Goal: Transaction & Acquisition: Purchase product/service

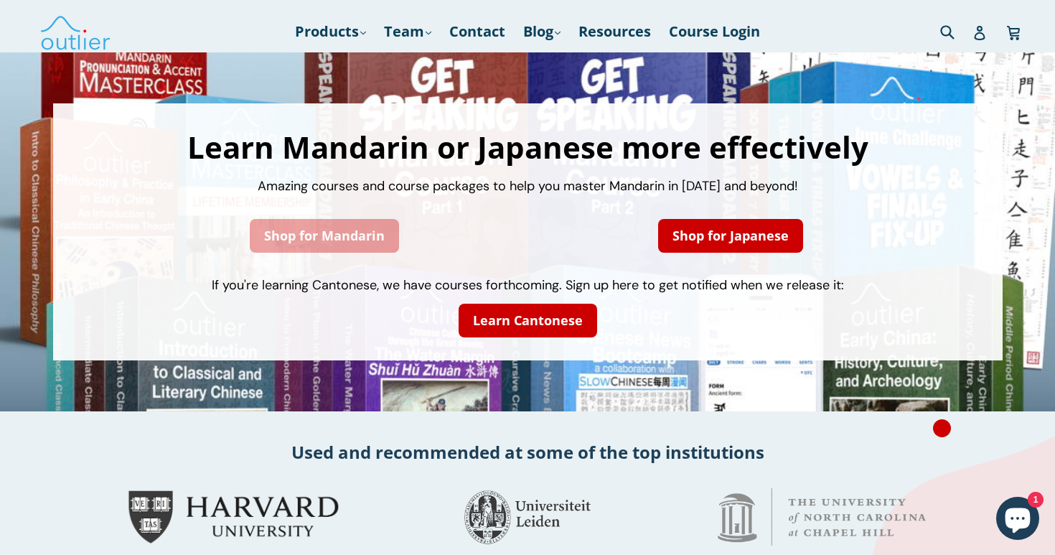
click at [355, 246] on link "Shop for Mandarin" at bounding box center [324, 236] width 149 height 34
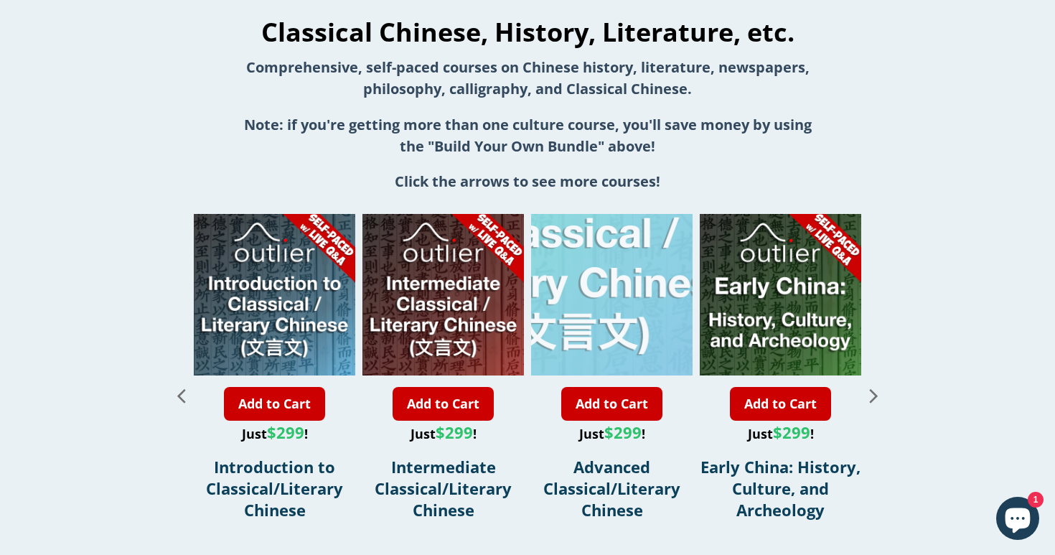
scroll to position [1521, 0]
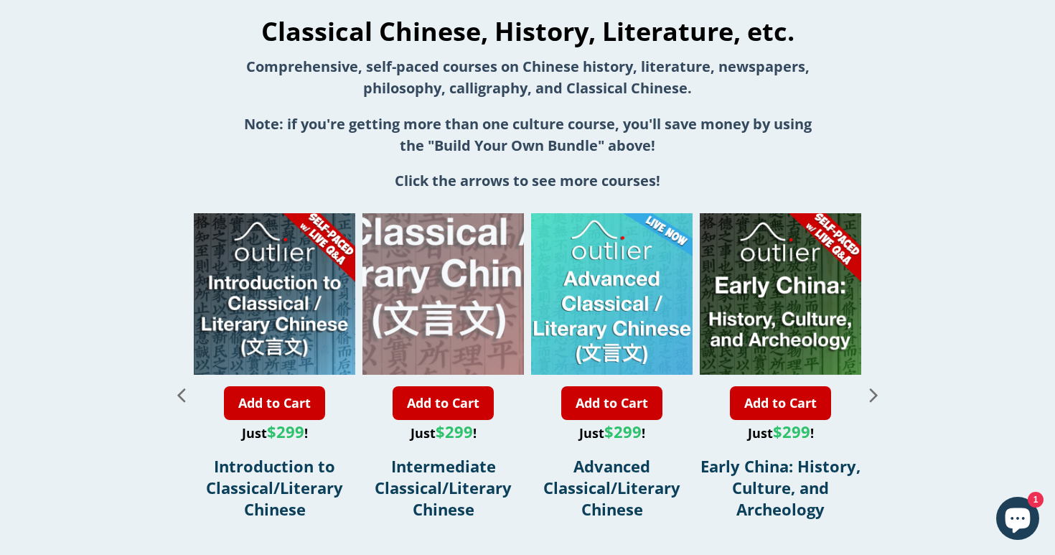
click at [447, 265] on div "2 / 11" at bounding box center [439, 213] width 323 height 323
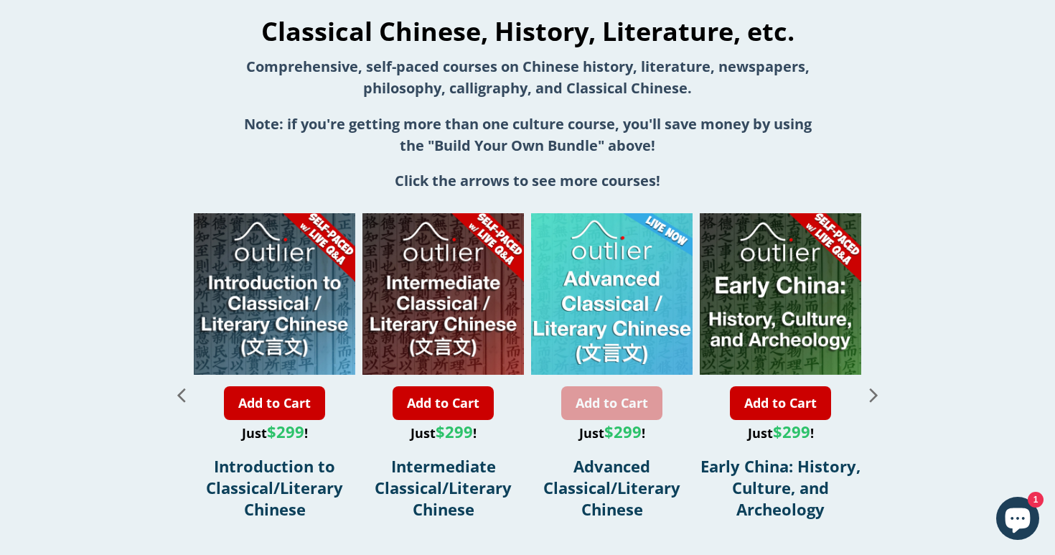
click at [618, 406] on link "Add to Cart" at bounding box center [611, 403] width 101 height 34
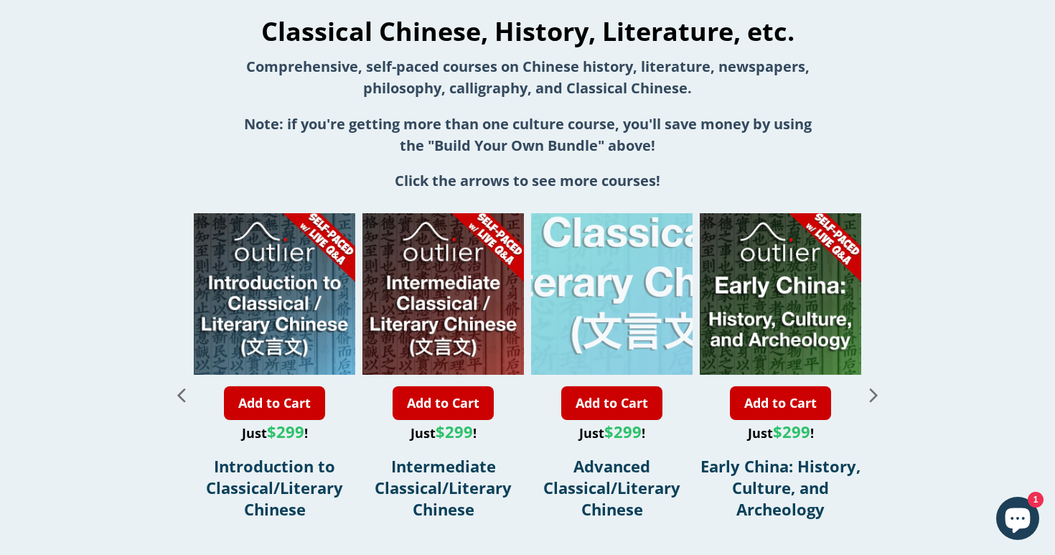
click at [580, 254] on div "3 / 11" at bounding box center [642, 213] width 323 height 323
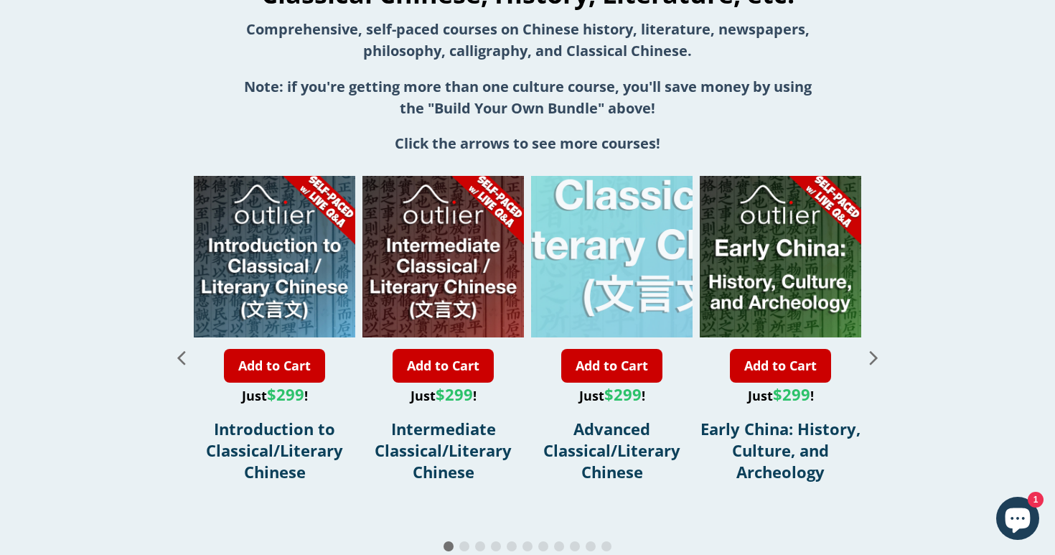
scroll to position [1573, 0]
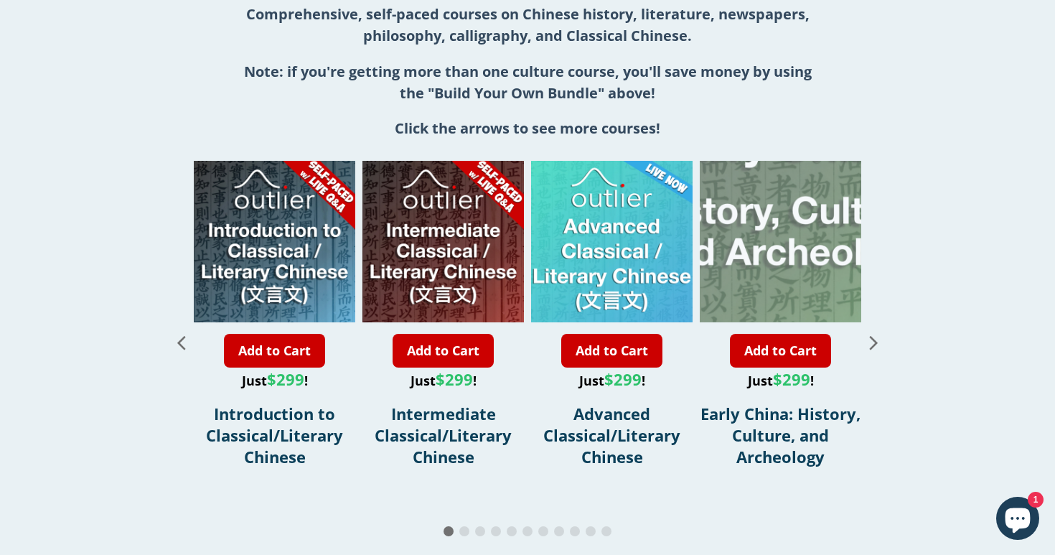
click at [771, 263] on div "4 / 11" at bounding box center [789, 160] width 323 height 323
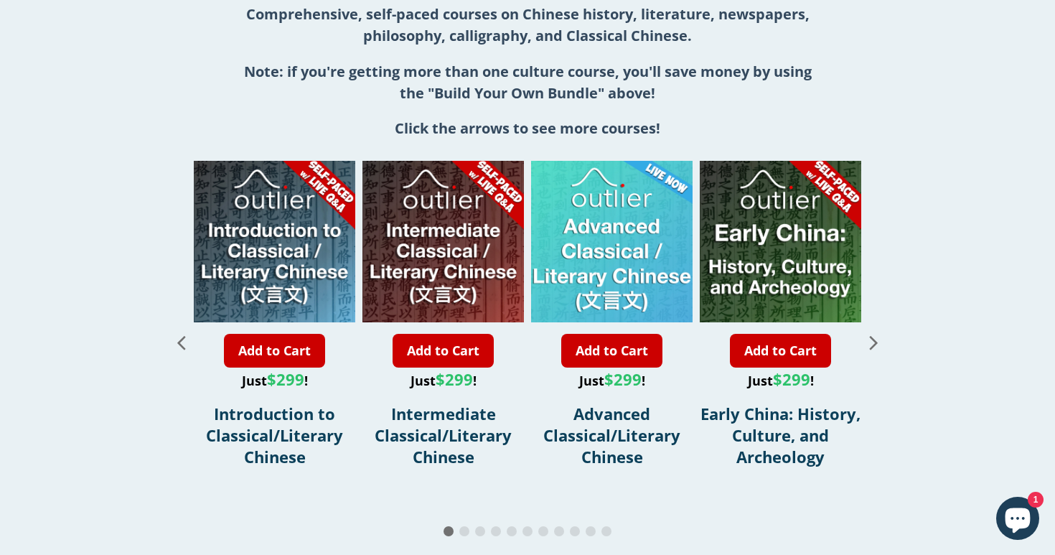
click at [871, 339] on icon "Next slide" at bounding box center [874, 343] width 8 height 14
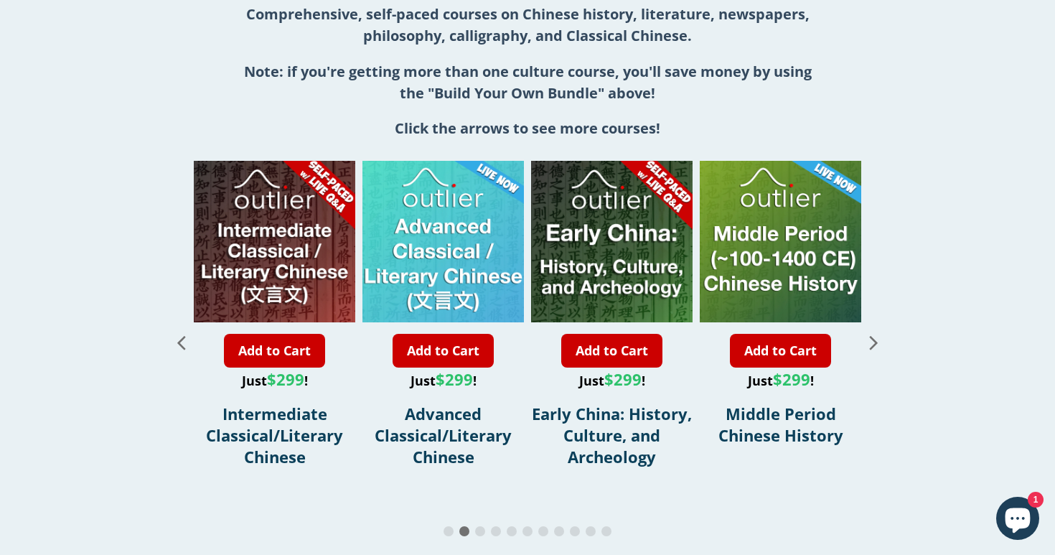
click at [870, 348] on icon "Next slide" at bounding box center [874, 343] width 8 height 14
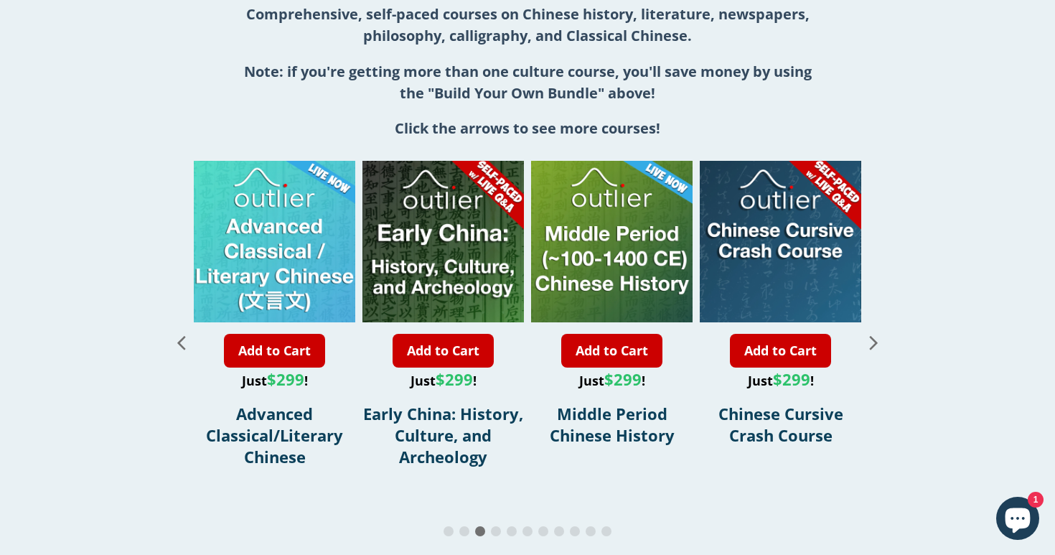
click at [870, 348] on icon "Next slide" at bounding box center [874, 343] width 8 height 14
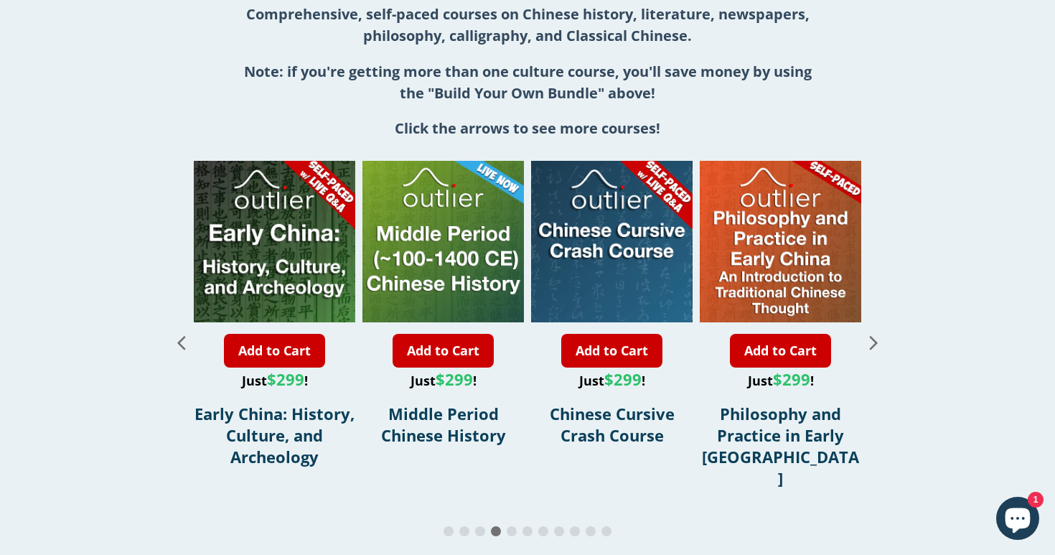
click at [870, 349] on icon "Next slide" at bounding box center [874, 343] width 8 height 14
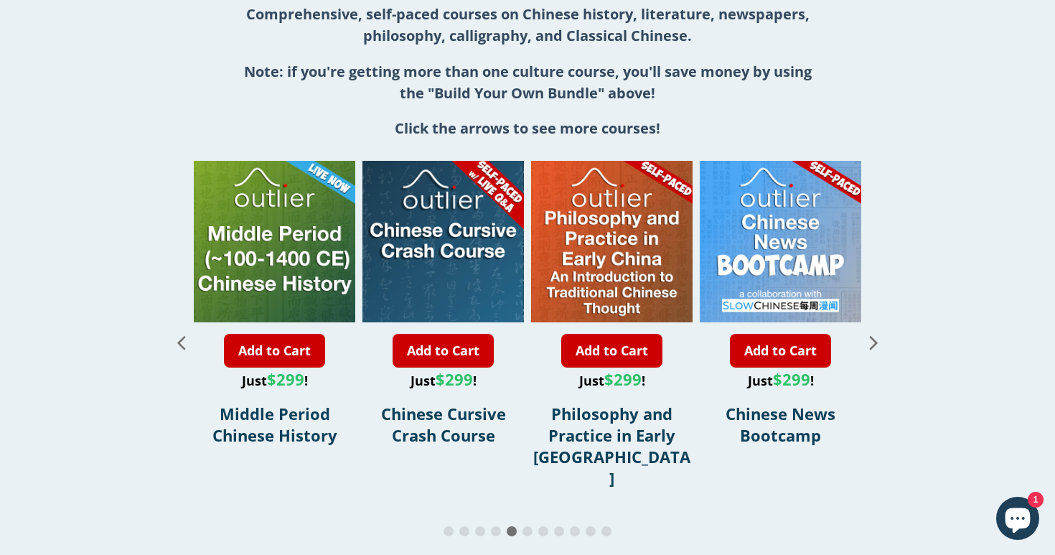
click at [874, 339] on icon "Next slide" at bounding box center [873, 341] width 25 height 25
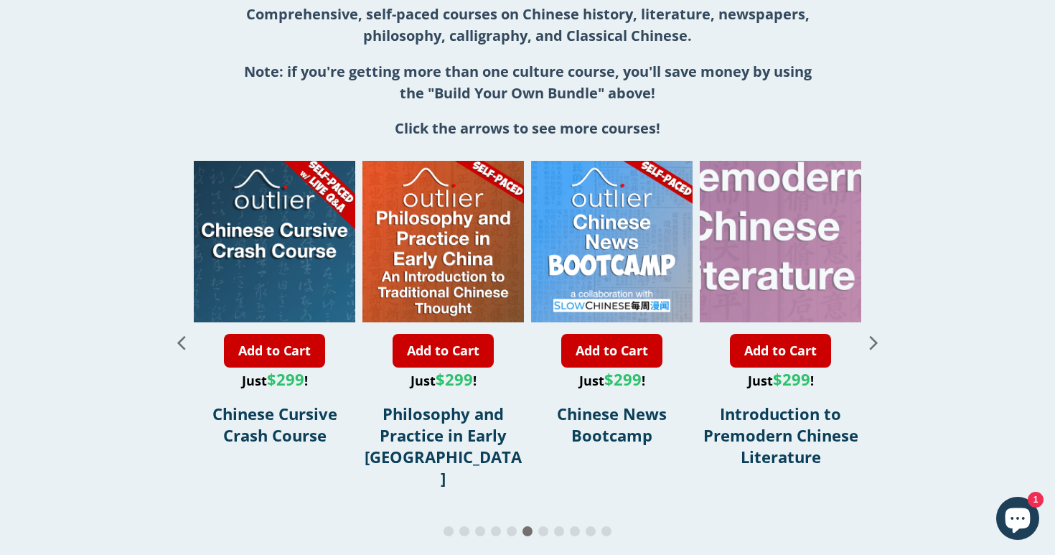
click at [799, 205] on div "9 / 11" at bounding box center [762, 160] width 323 height 323
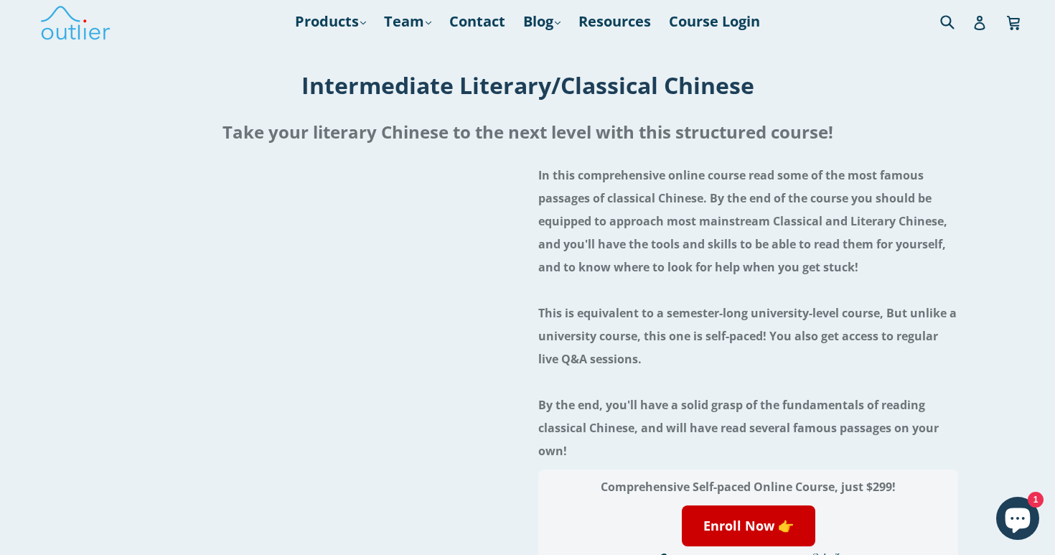
scroll to position [34, 0]
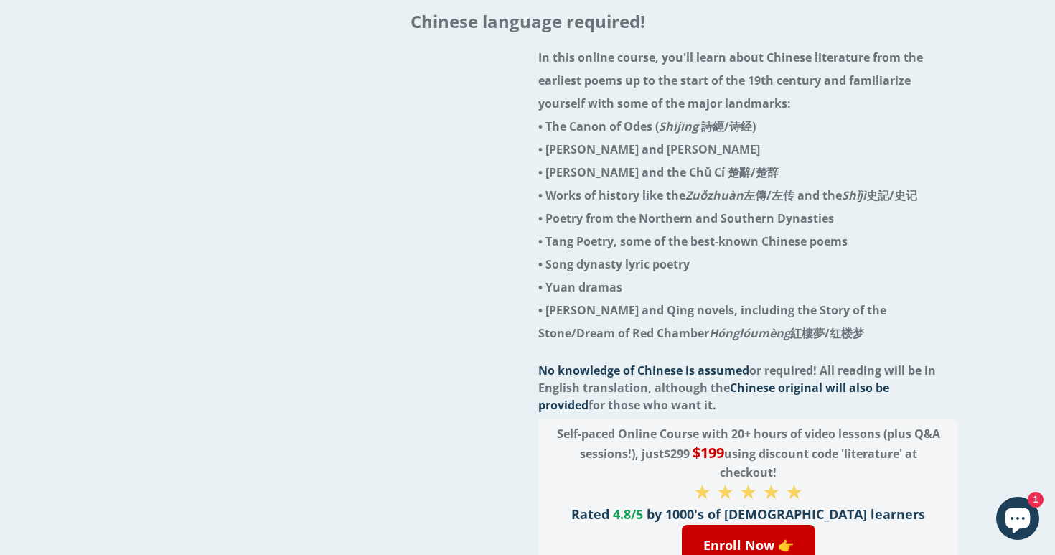
scroll to position [157, 0]
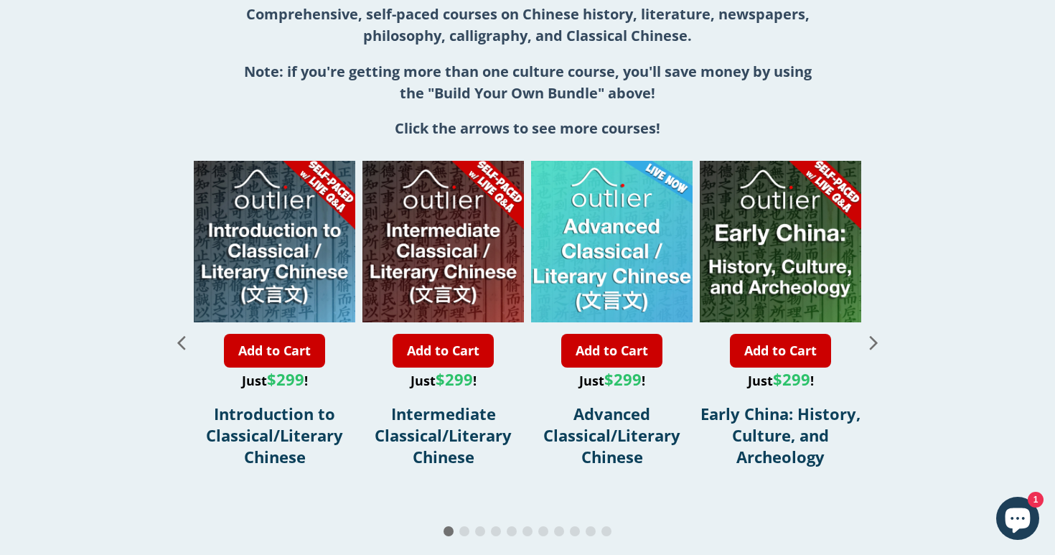
click at [876, 347] on icon "Next slide" at bounding box center [873, 341] width 25 height 25
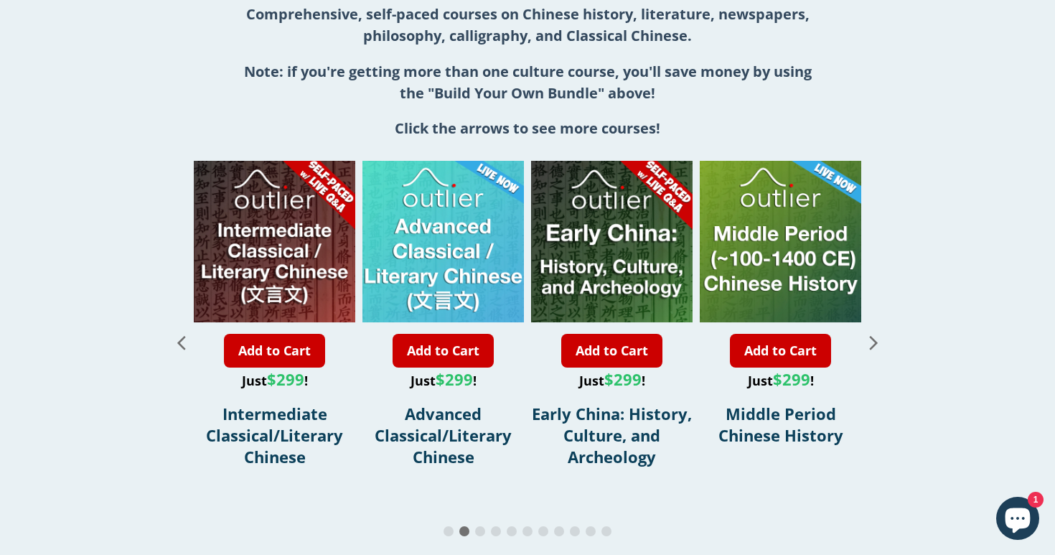
click at [874, 343] on icon "Next slide" at bounding box center [873, 341] width 25 height 25
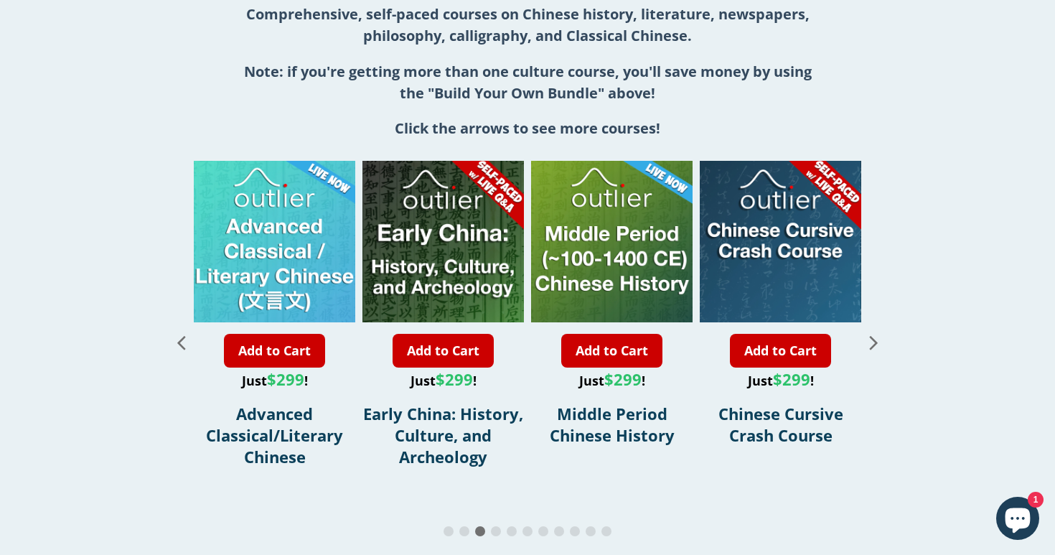
click at [874, 343] on icon "Next slide" at bounding box center [873, 341] width 25 height 25
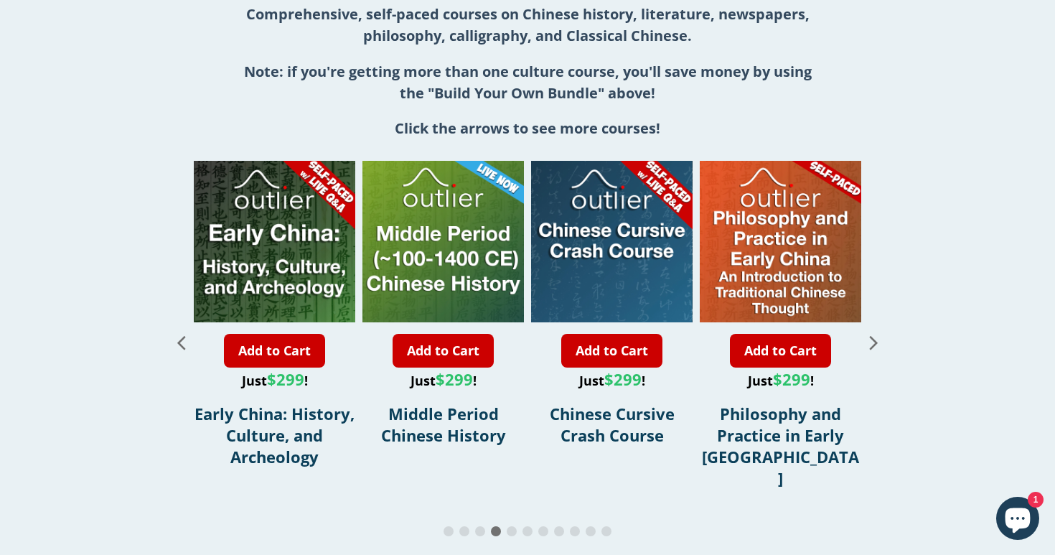
click at [874, 343] on icon "Next slide" at bounding box center [873, 341] width 25 height 25
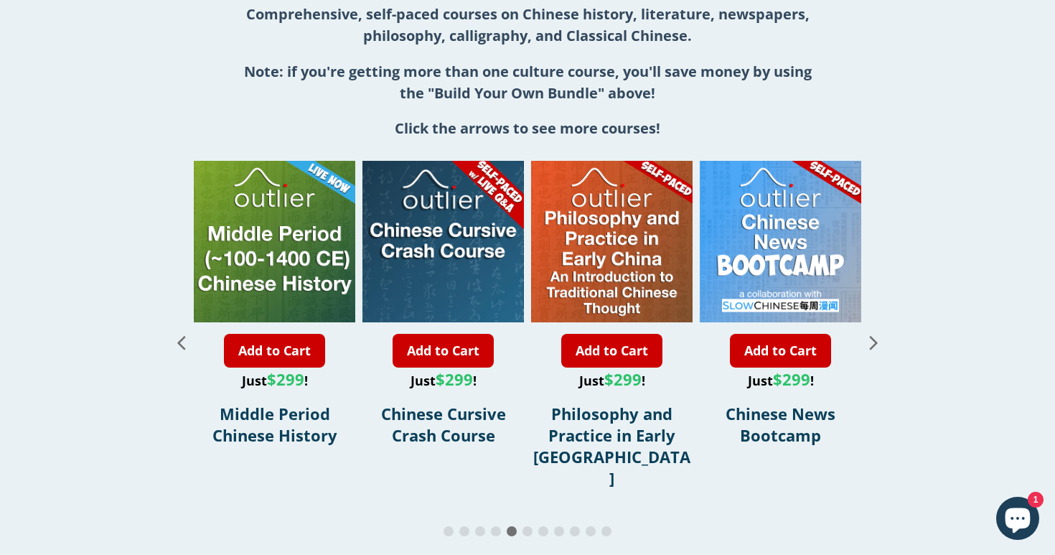
click at [874, 343] on icon "Next slide" at bounding box center [873, 341] width 25 height 25
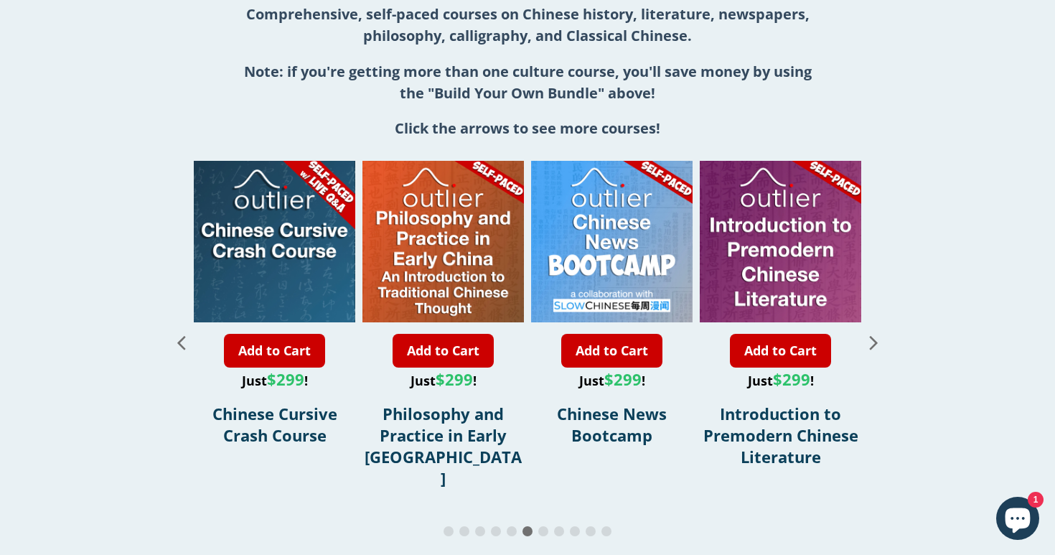
click at [874, 343] on icon "Next slide" at bounding box center [873, 341] width 25 height 25
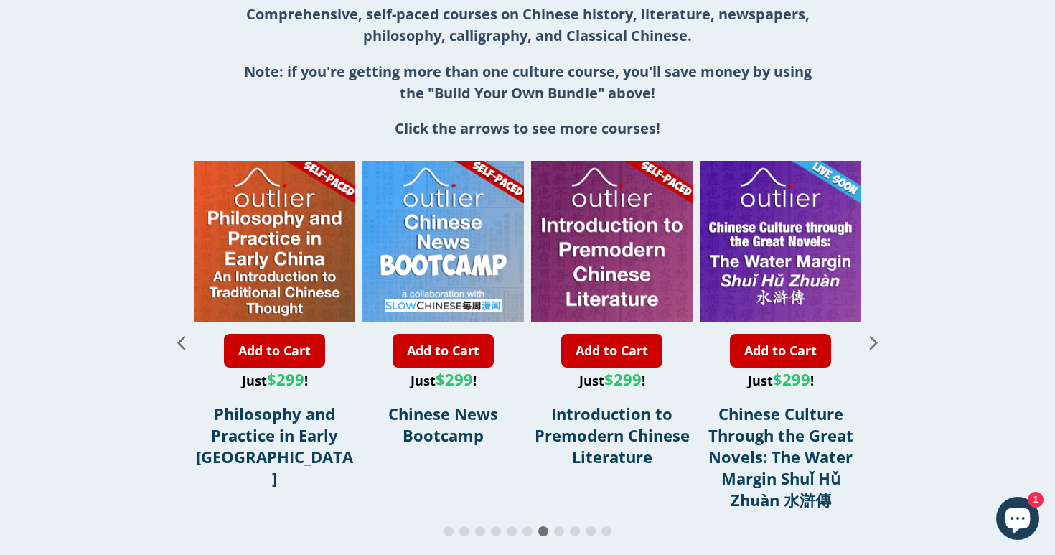
click at [874, 343] on icon "Next slide" at bounding box center [873, 341] width 25 height 25
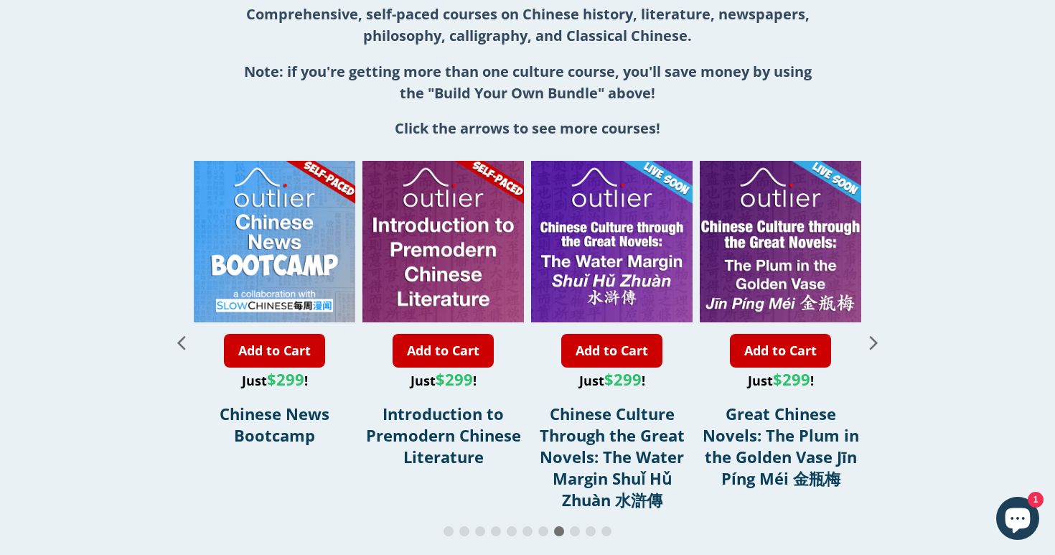
click at [874, 343] on icon "Next slide" at bounding box center [873, 341] width 25 height 25
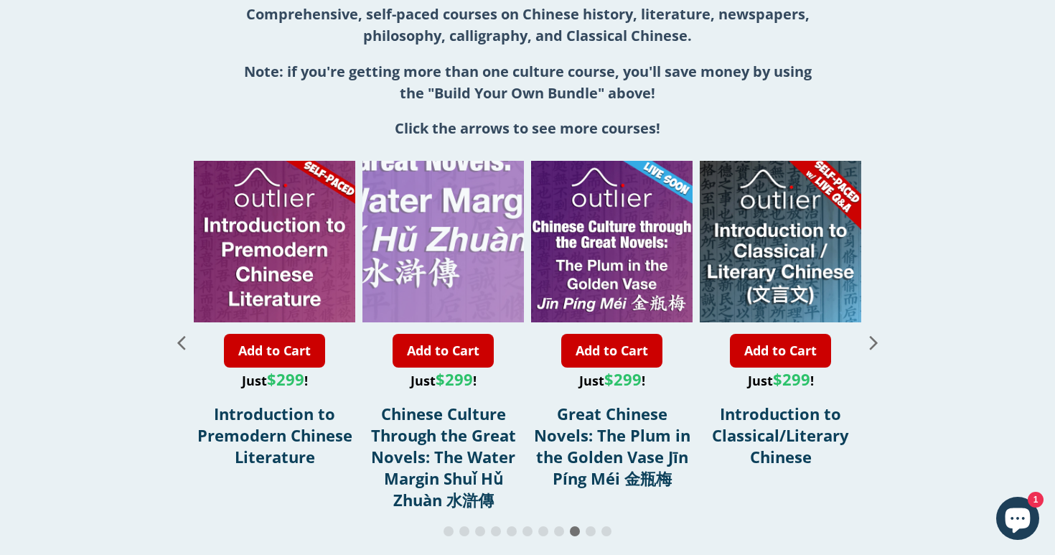
click at [476, 240] on div "10 / 11" at bounding box center [410, 160] width 323 height 323
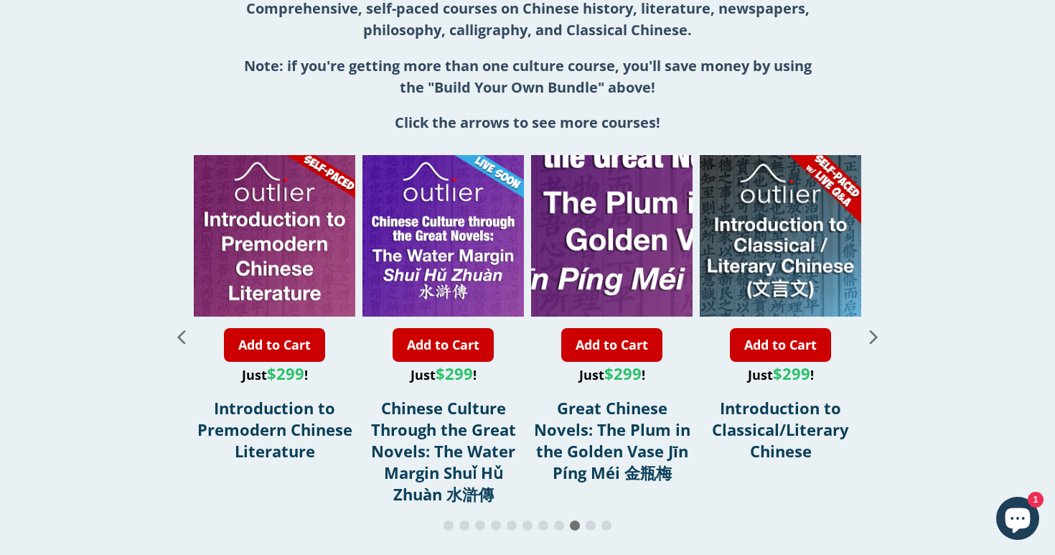
scroll to position [1581, 0]
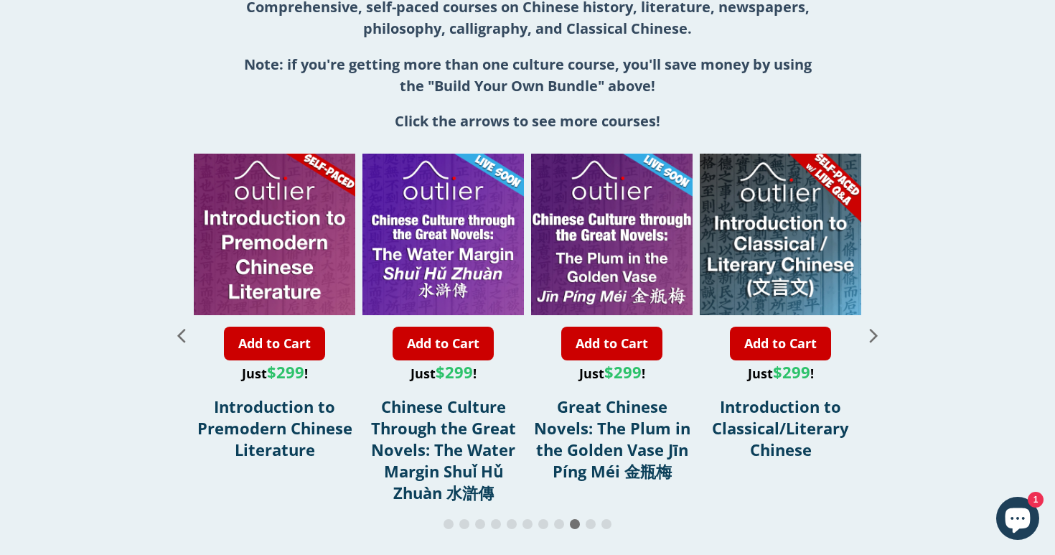
click at [875, 333] on icon "Next slide" at bounding box center [873, 334] width 25 height 25
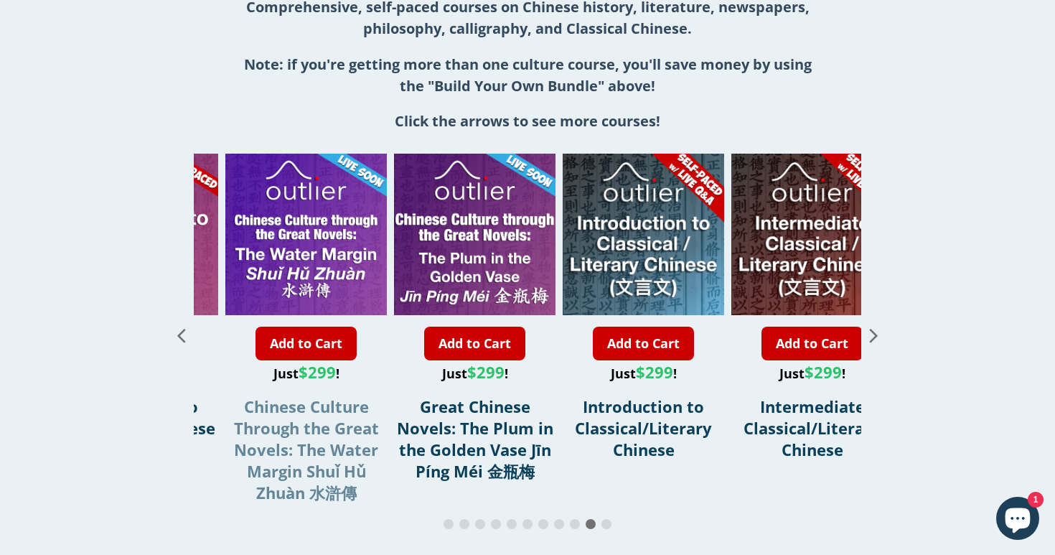
click at [328, 471] on span "Chinese Culture Through the Great Novels: The Water Margin Shuǐ Hǔ Zhuàn 水滸傳" at bounding box center [306, 449] width 145 height 108
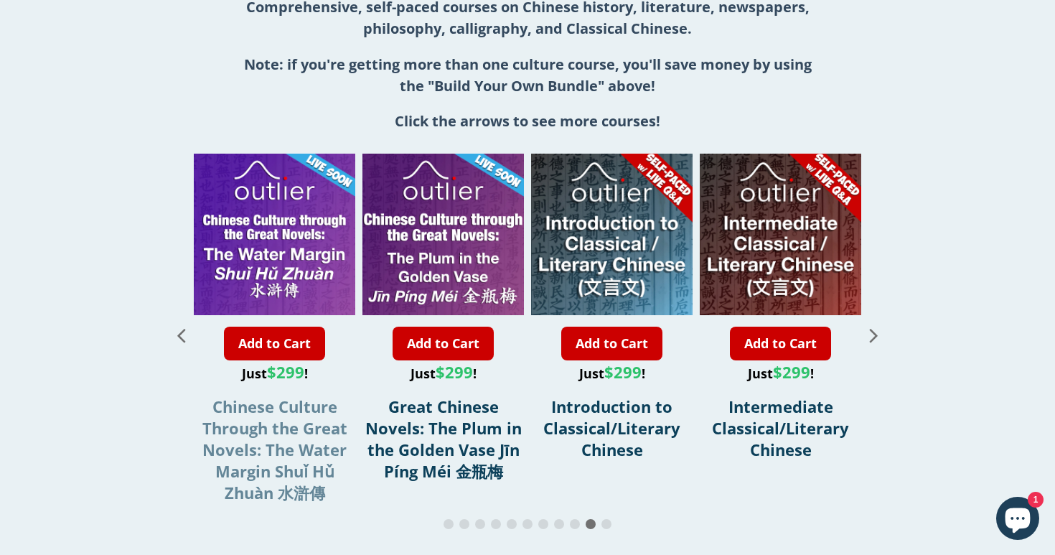
click at [317, 458] on span "Chinese Culture Through the Great Novels: The Water Margin Shuǐ Hǔ Zhuàn 水滸傳" at bounding box center [274, 449] width 145 height 108
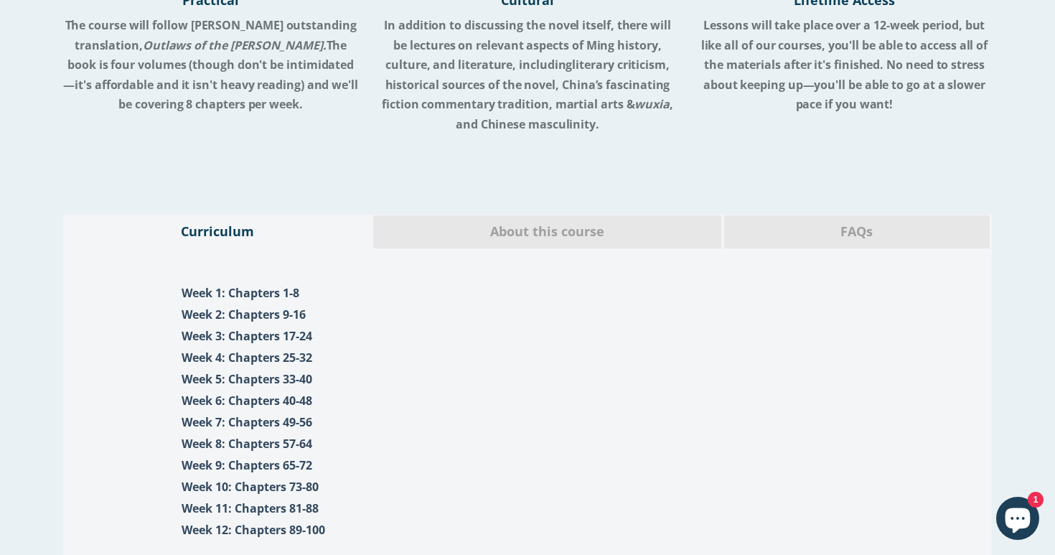
scroll to position [1398, 0]
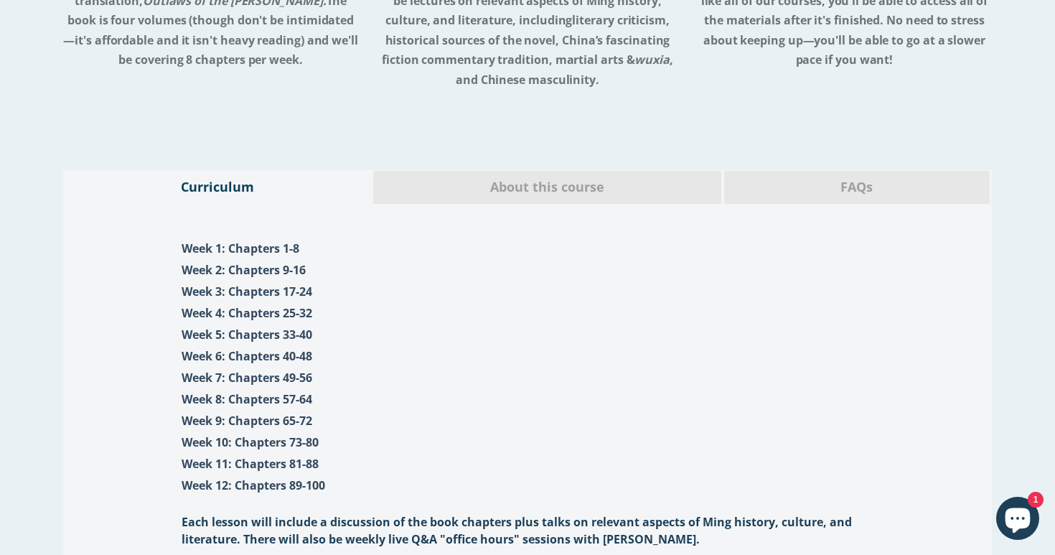
click at [783, 178] on span "FAQs" at bounding box center [857, 187] width 244 height 19
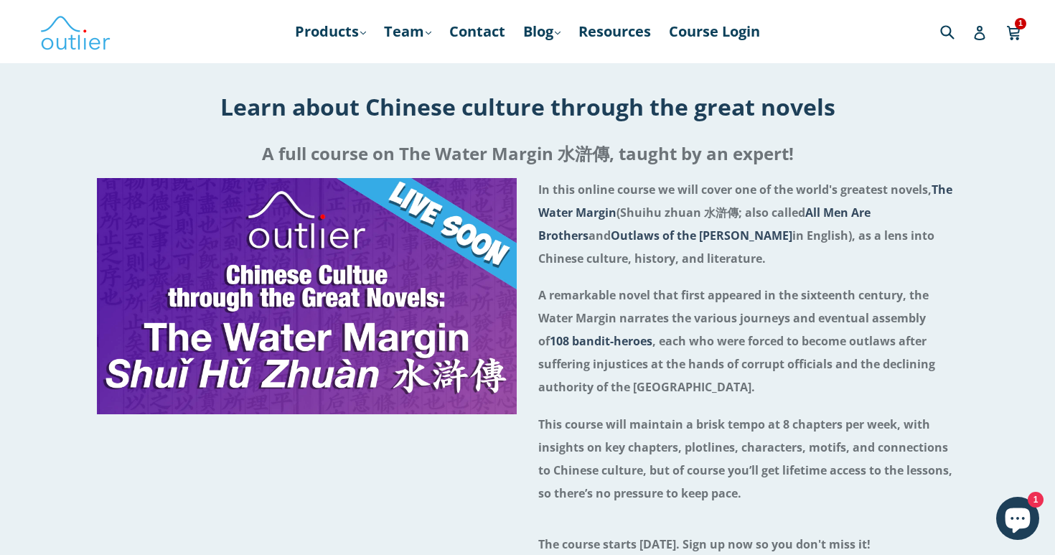
scroll to position [0, 0]
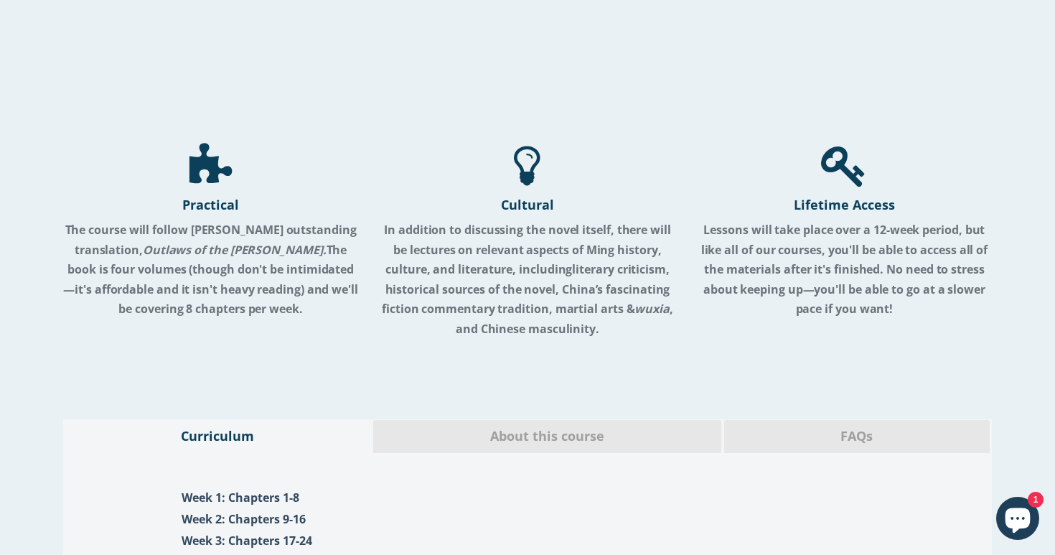
scroll to position [1306, 0]
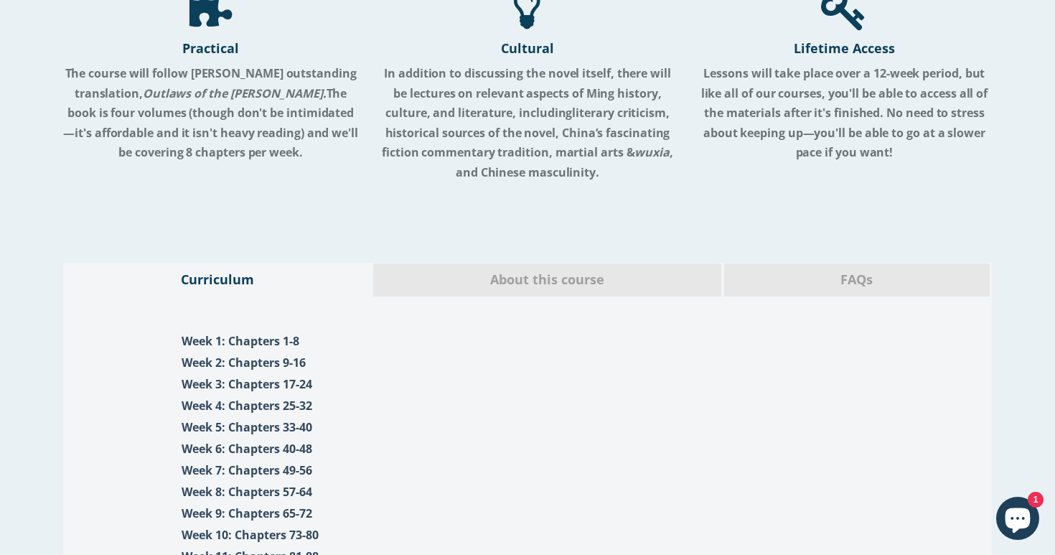
click at [557, 270] on div "About this course" at bounding box center [546, 280] width 349 height 34
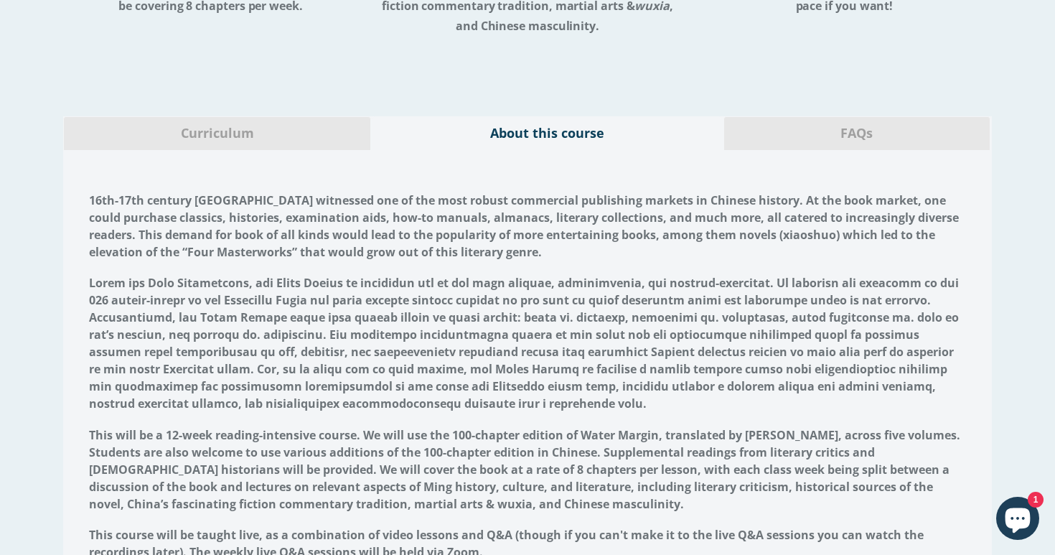
scroll to position [1451, 0]
drag, startPoint x: 367, startPoint y: 265, endPoint x: 288, endPoint y: 261, distance: 78.3
click at [288, 276] on strong at bounding box center [524, 344] width 870 height 136
copy strong "Water Margin"
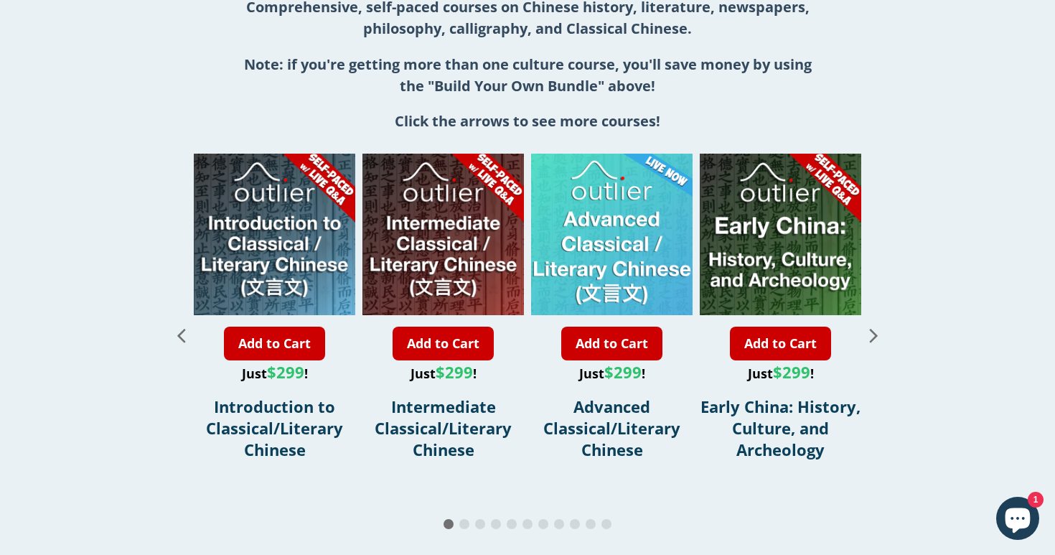
click at [873, 330] on icon "Next slide" at bounding box center [873, 334] width 25 height 25
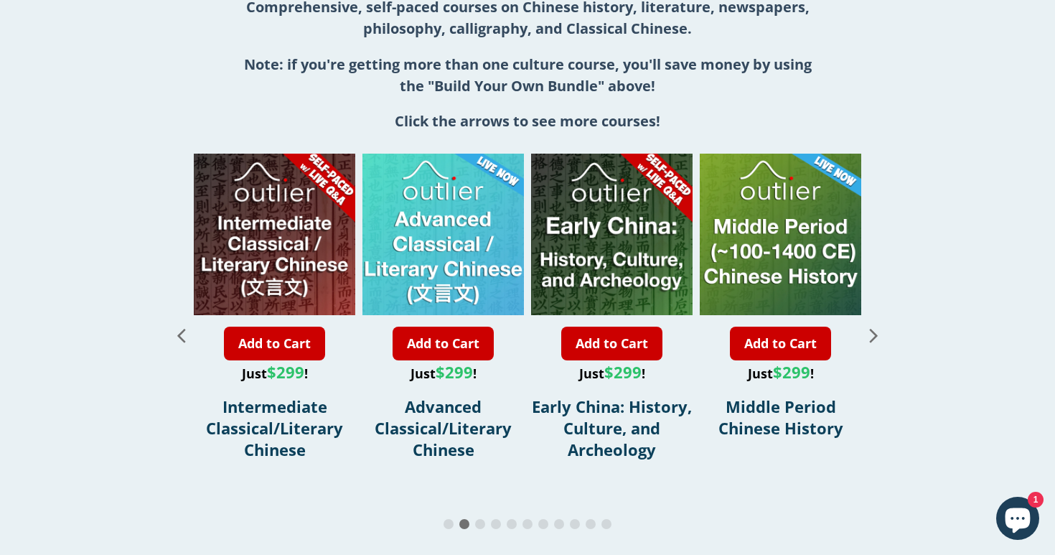
click at [873, 330] on icon "Next slide" at bounding box center [873, 334] width 25 height 25
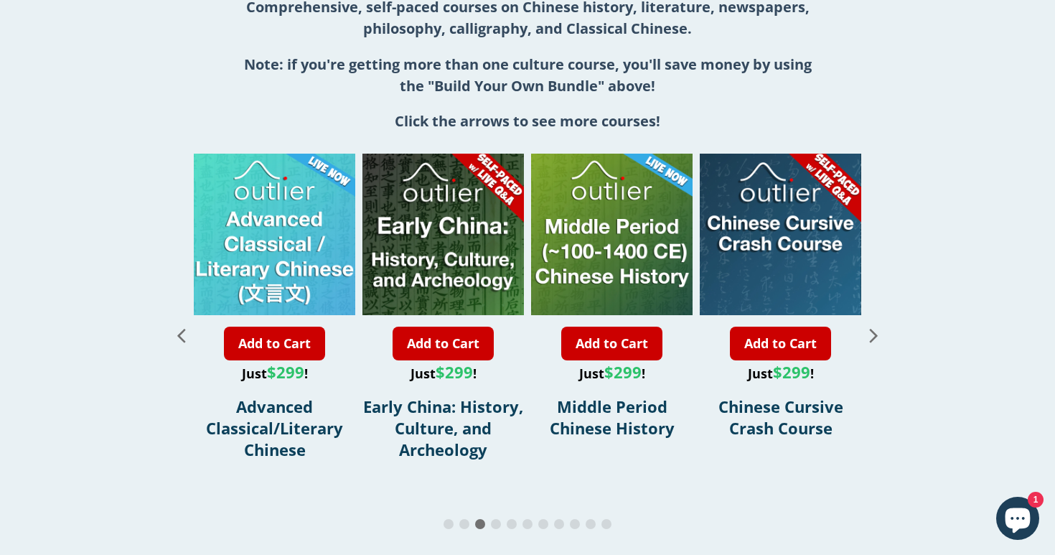
click at [873, 330] on icon "Next slide" at bounding box center [873, 334] width 25 height 25
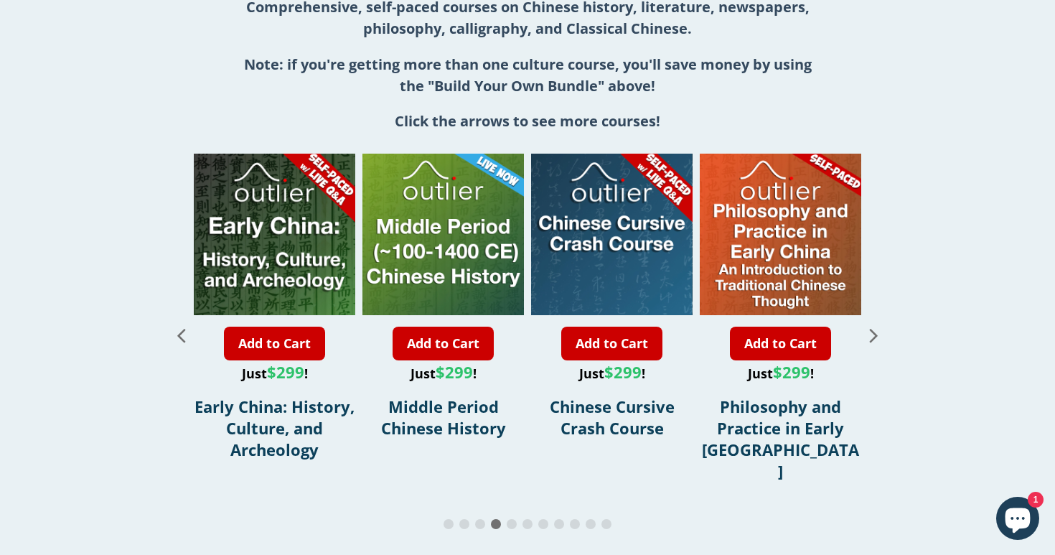
click at [873, 330] on icon "Next slide" at bounding box center [873, 334] width 25 height 25
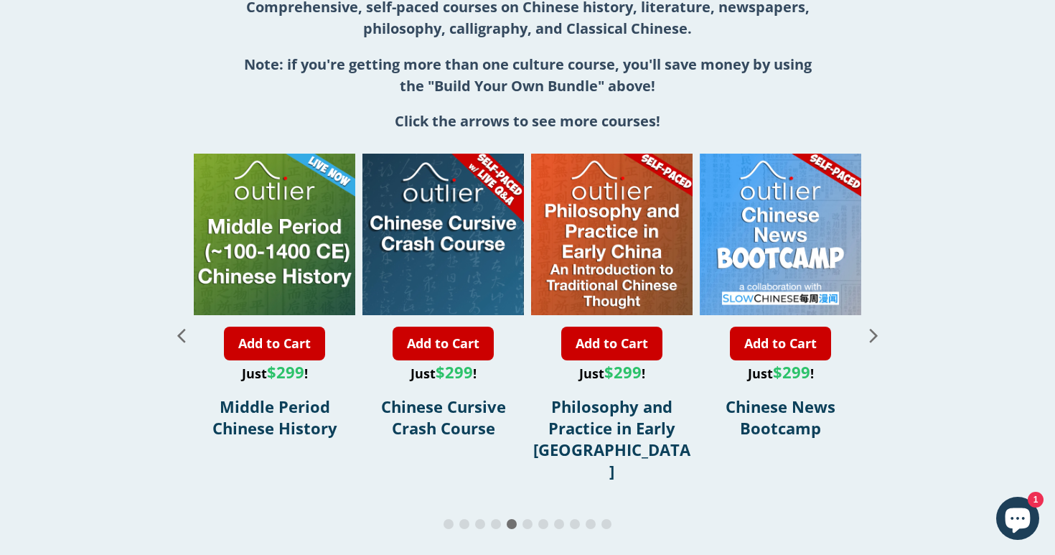
click at [873, 330] on icon "Next slide" at bounding box center [873, 334] width 25 height 25
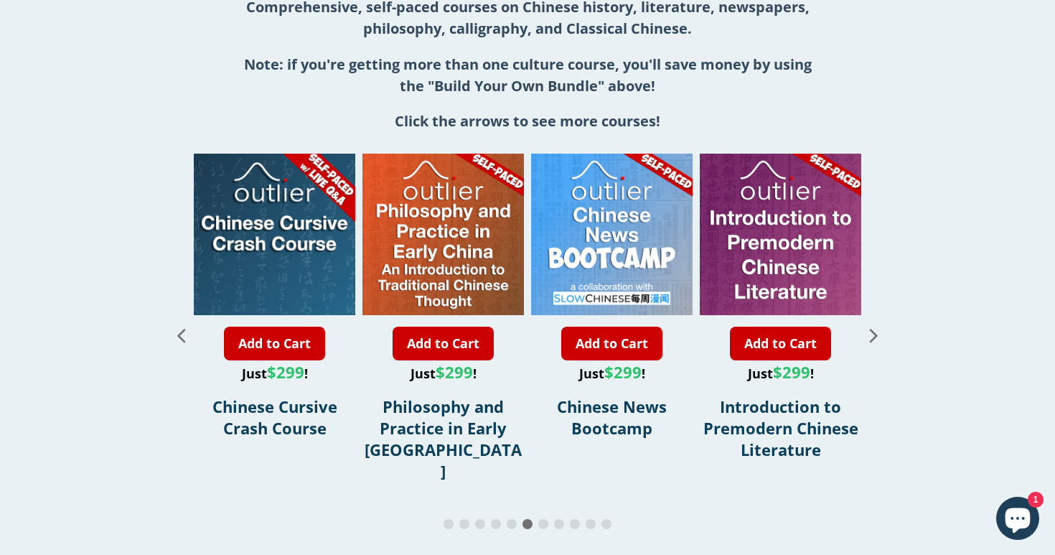
click at [873, 330] on icon "Next slide" at bounding box center [873, 334] width 25 height 25
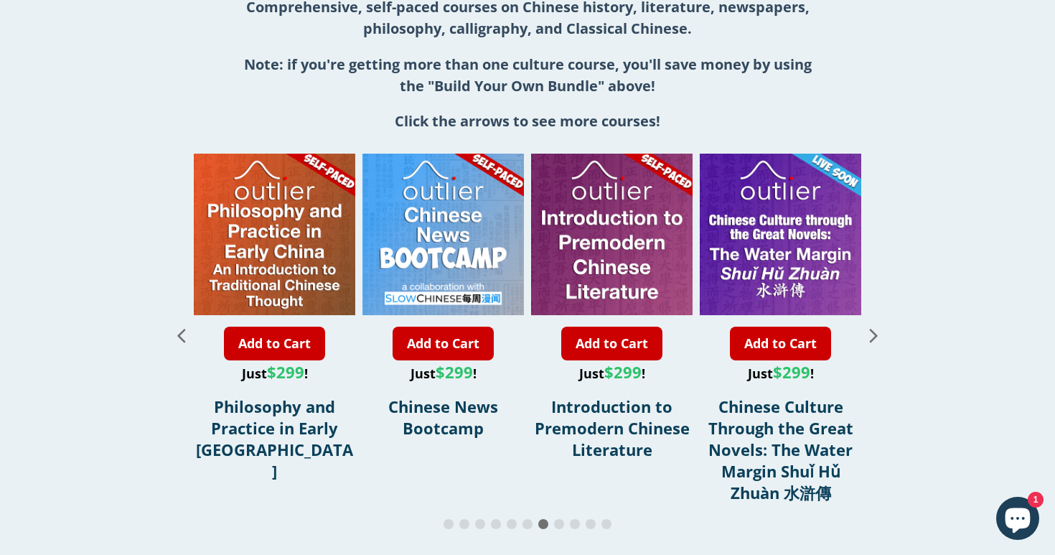
click at [873, 330] on icon "Next slide" at bounding box center [873, 334] width 25 height 25
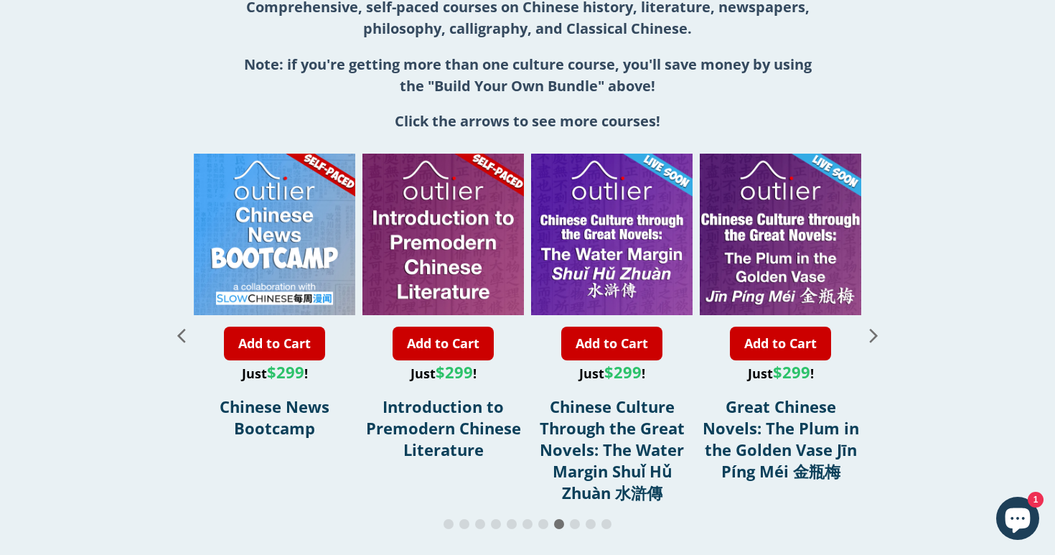
click at [873, 330] on icon "Next slide" at bounding box center [873, 334] width 25 height 25
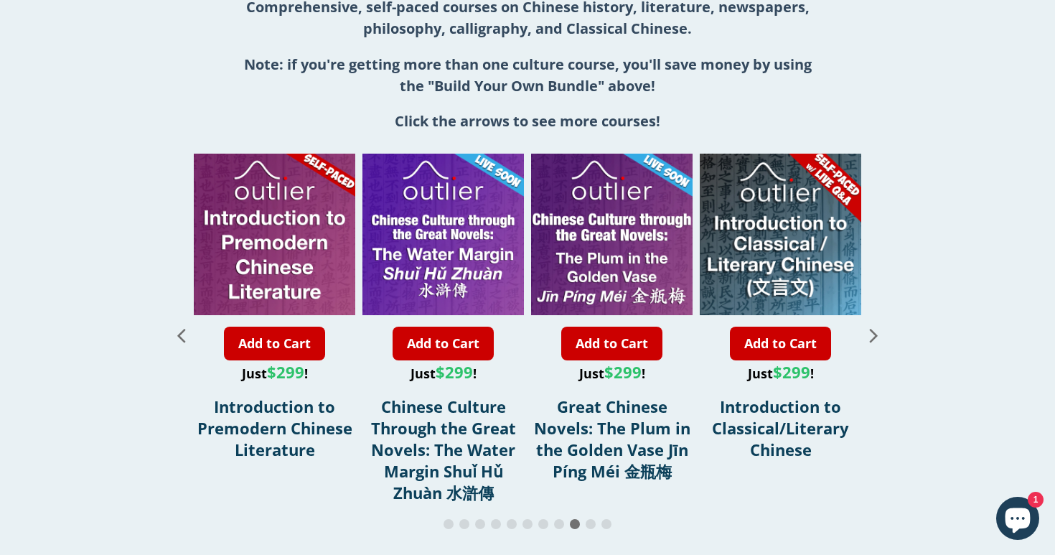
click at [873, 330] on icon "Next slide" at bounding box center [873, 334] width 25 height 25
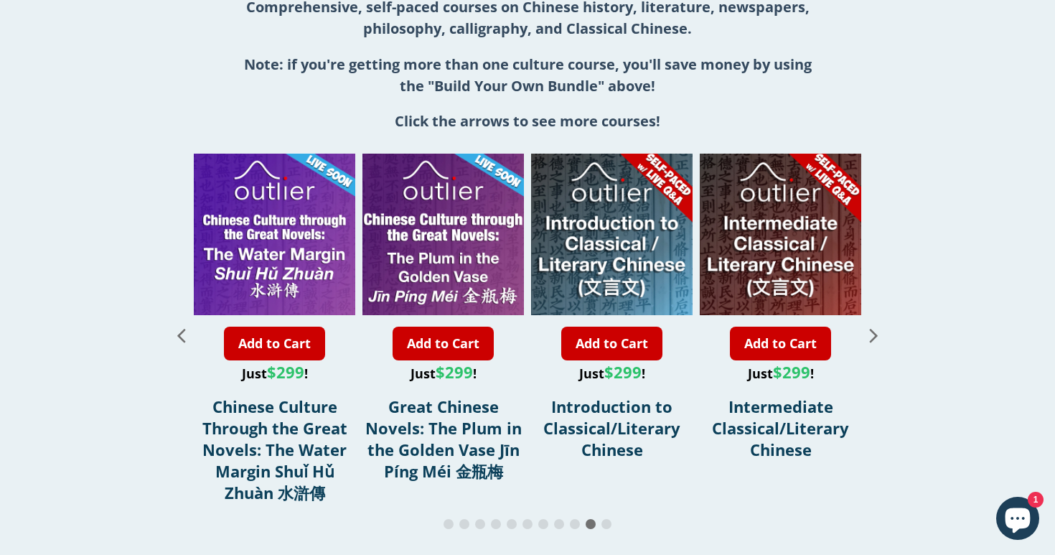
click at [873, 330] on icon "Next slide" at bounding box center [873, 334] width 25 height 25
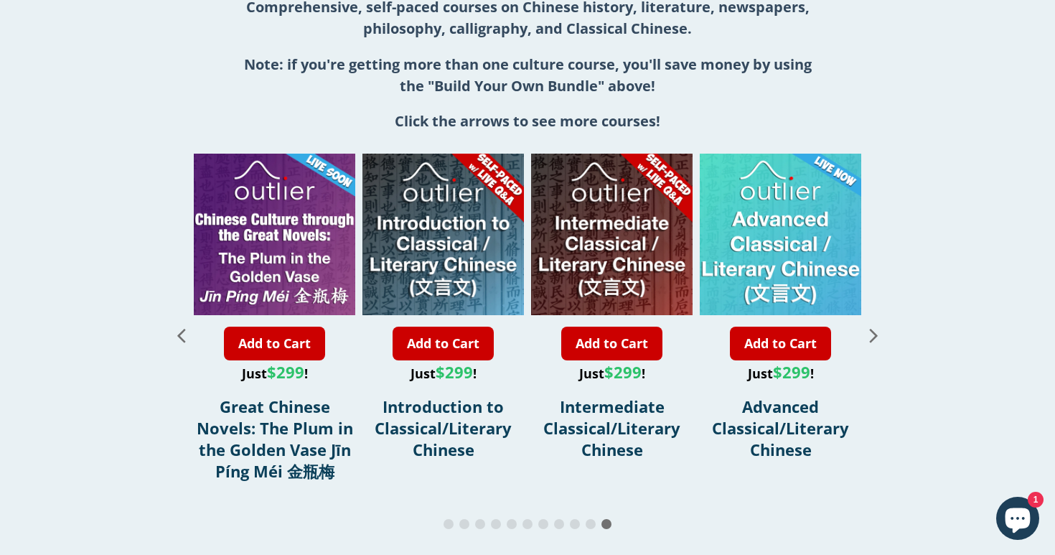
click at [873, 330] on icon "Next slide" at bounding box center [873, 334] width 25 height 25
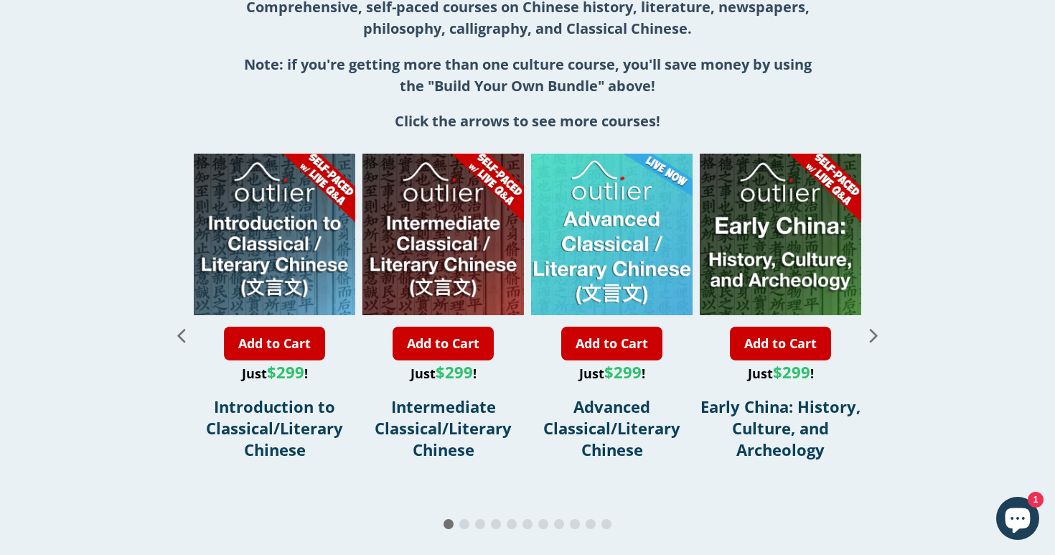
click at [873, 330] on icon "Next slide" at bounding box center [873, 334] width 25 height 25
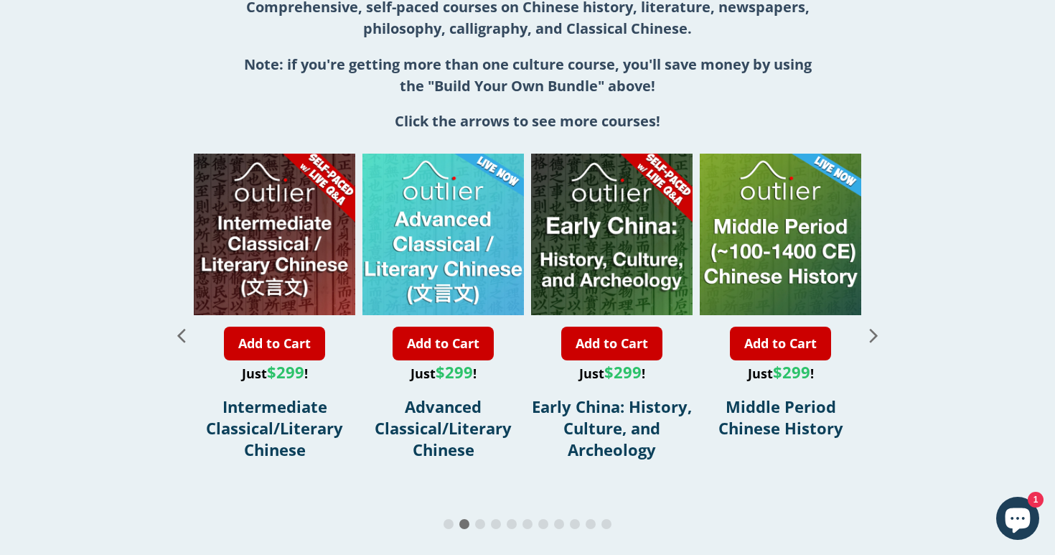
click at [873, 330] on icon "Next slide" at bounding box center [873, 334] width 25 height 25
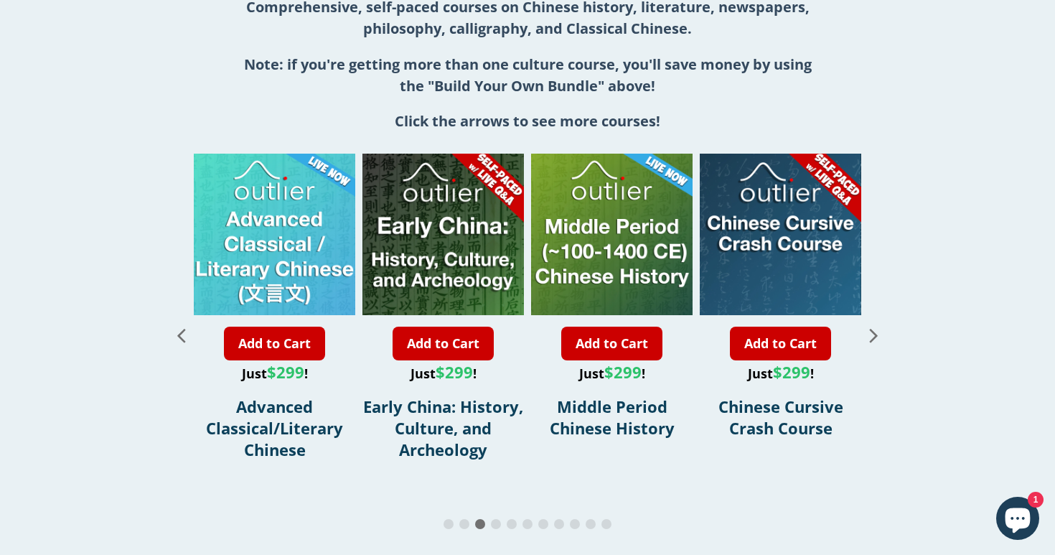
click at [873, 330] on icon "Next slide" at bounding box center [873, 334] width 25 height 25
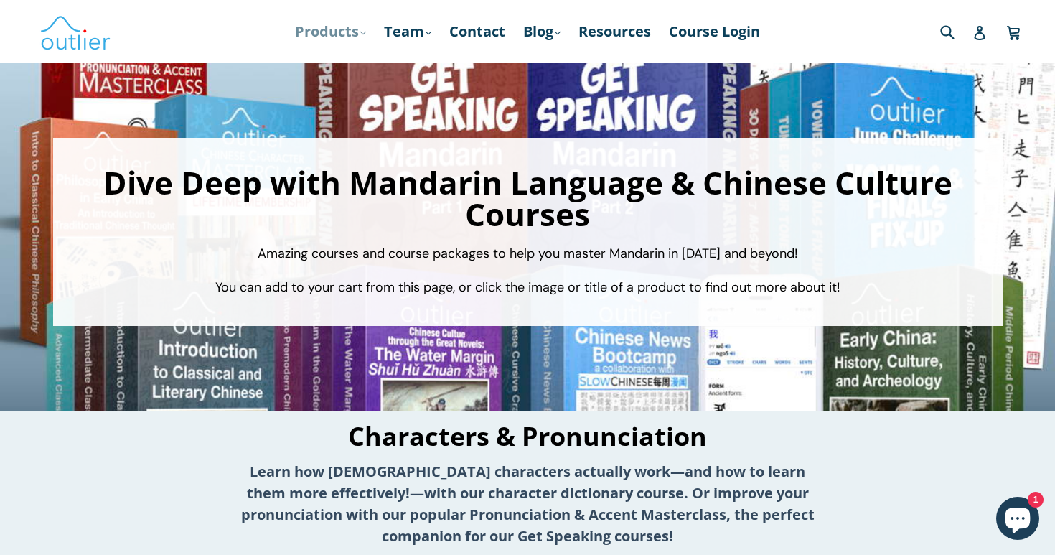
click at [360, 32] on icon ".cls-1{fill:#231f20}" at bounding box center [363, 33] width 6 height 6
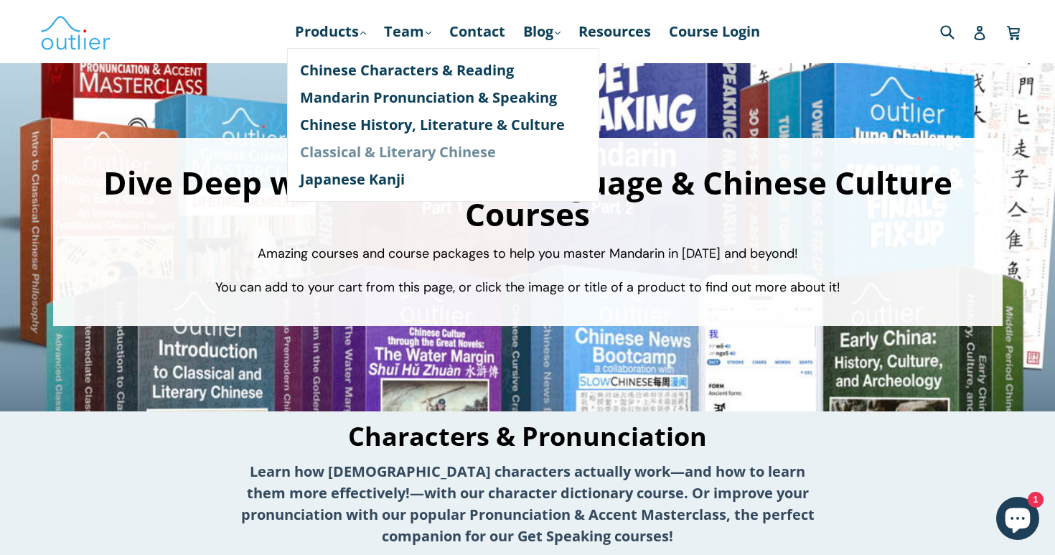
click at [373, 154] on link "Classical & Literary Chinese" at bounding box center [443, 151] width 286 height 27
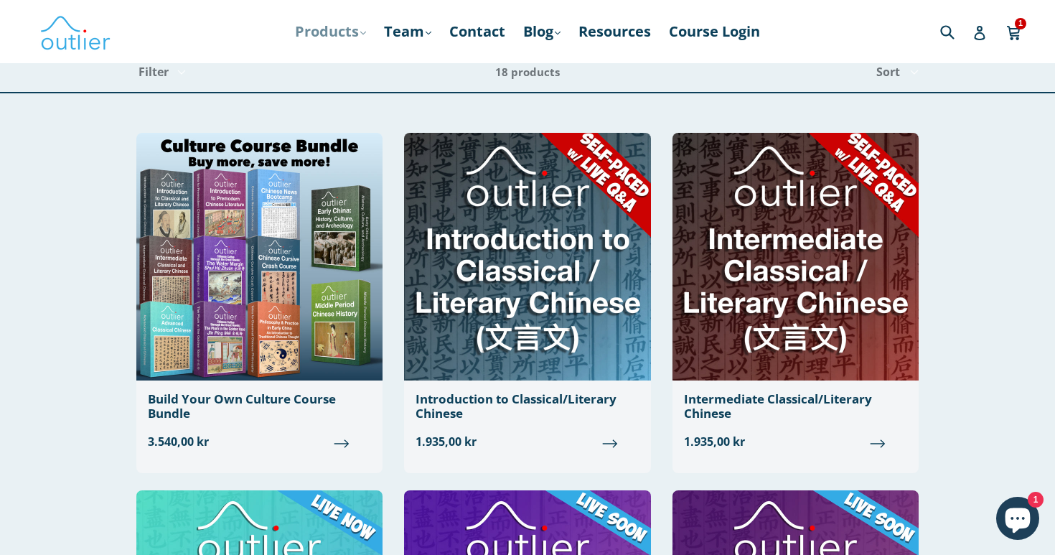
click at [349, 24] on link "Products .cls-1{fill:#231f20} expand" at bounding box center [330, 32] width 85 height 26
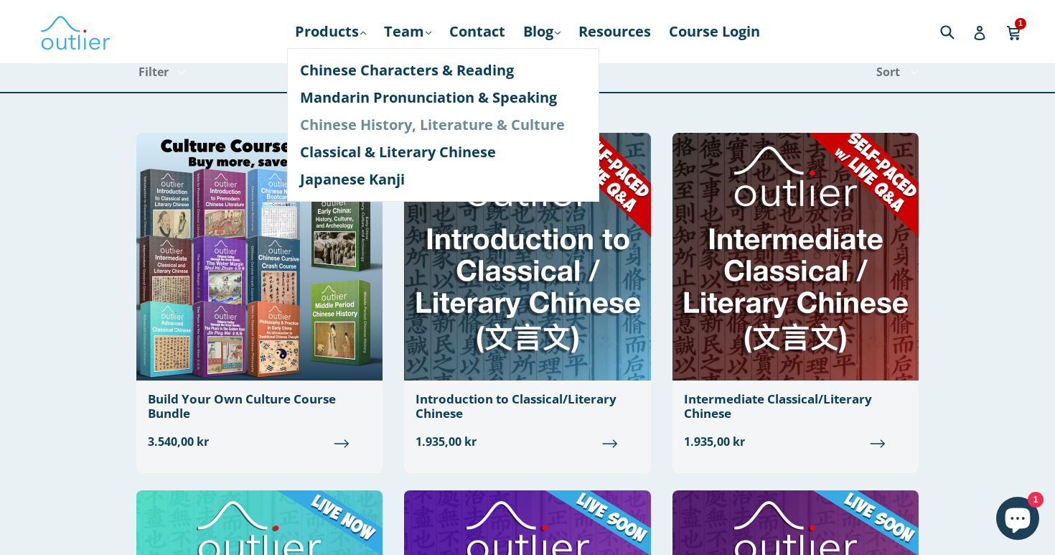
click at [380, 127] on link "Chinese History, Literature & Culture" at bounding box center [443, 124] width 286 height 27
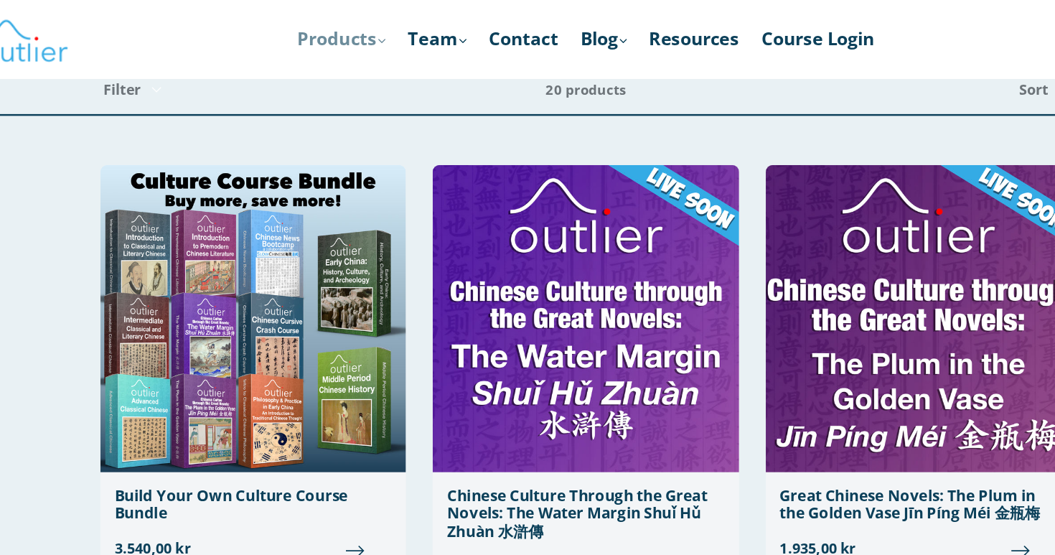
click at [360, 32] on icon at bounding box center [363, 33] width 6 height 4
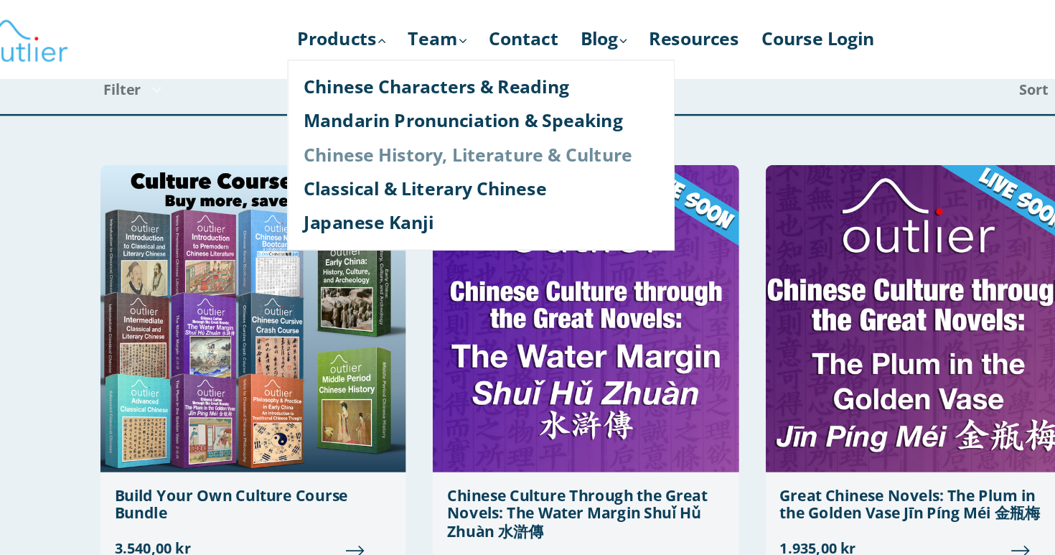
click at [304, 126] on link "Chinese History, Literature & Culture" at bounding box center [443, 124] width 286 height 27
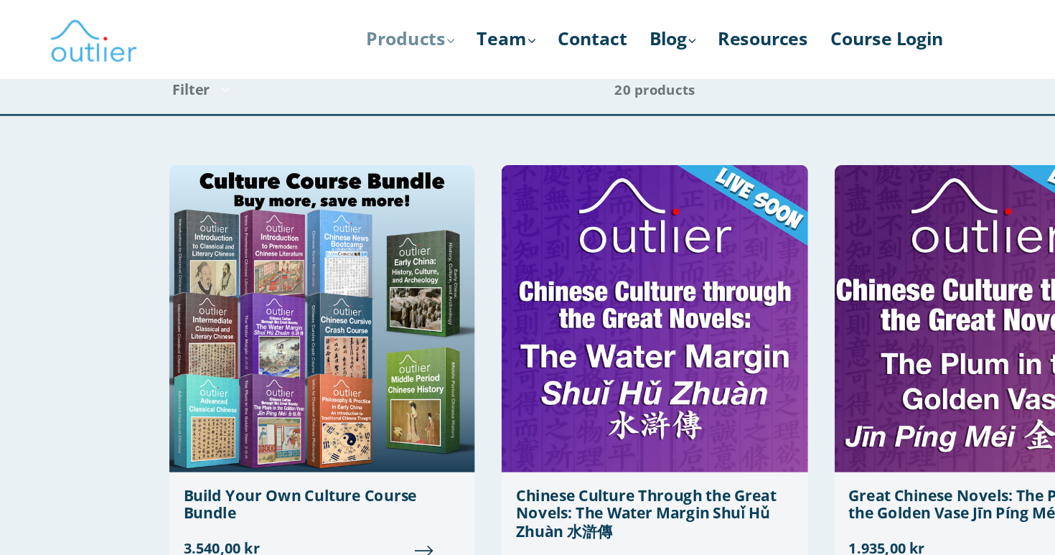
click at [360, 32] on icon ".cls-1{fill:#231f20}" at bounding box center [363, 33] width 6 height 6
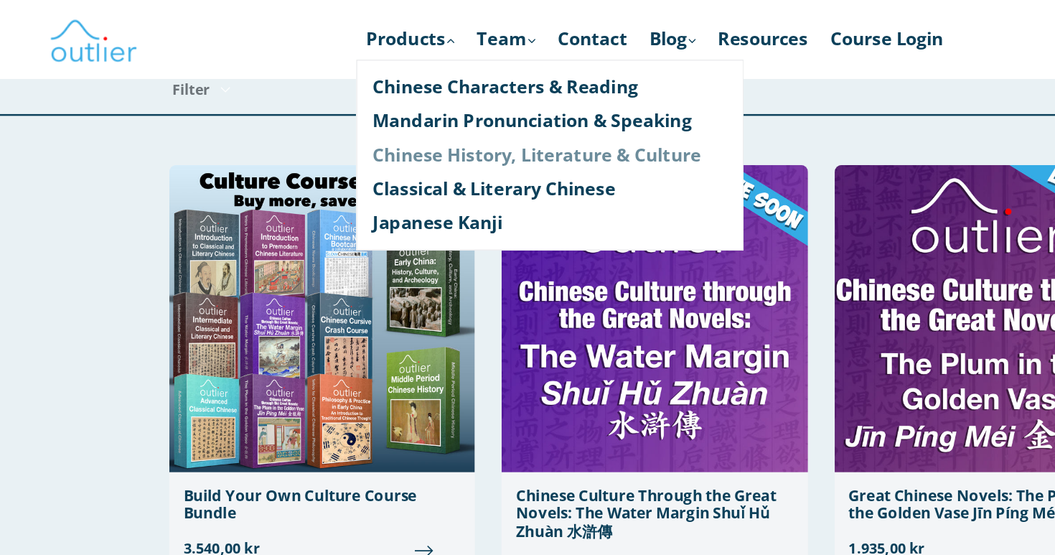
click at [373, 121] on link "Chinese History, Literature & Culture" at bounding box center [443, 124] width 286 height 27
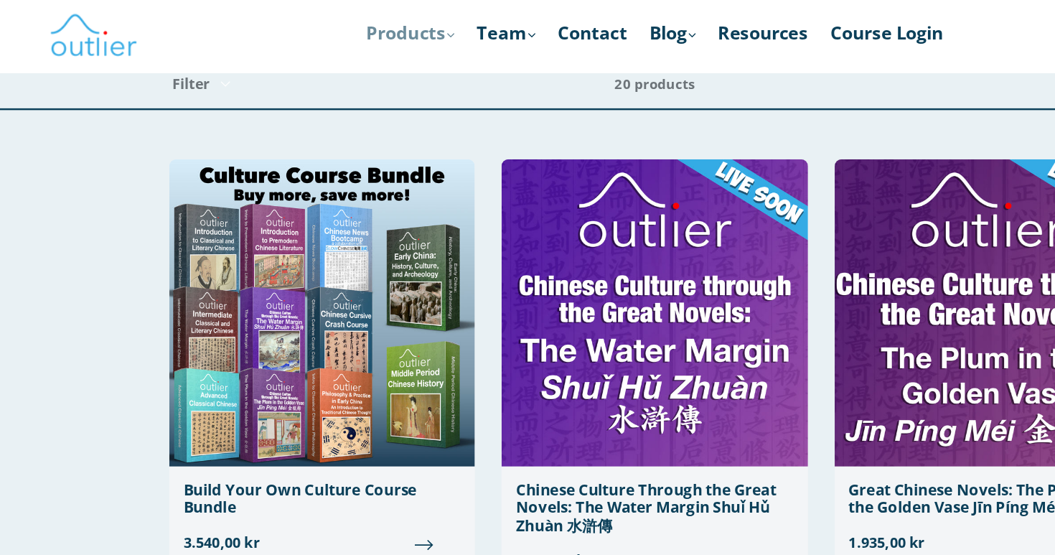
click at [360, 30] on icon ".cls-1{fill:#231f20}" at bounding box center [363, 33] width 6 height 6
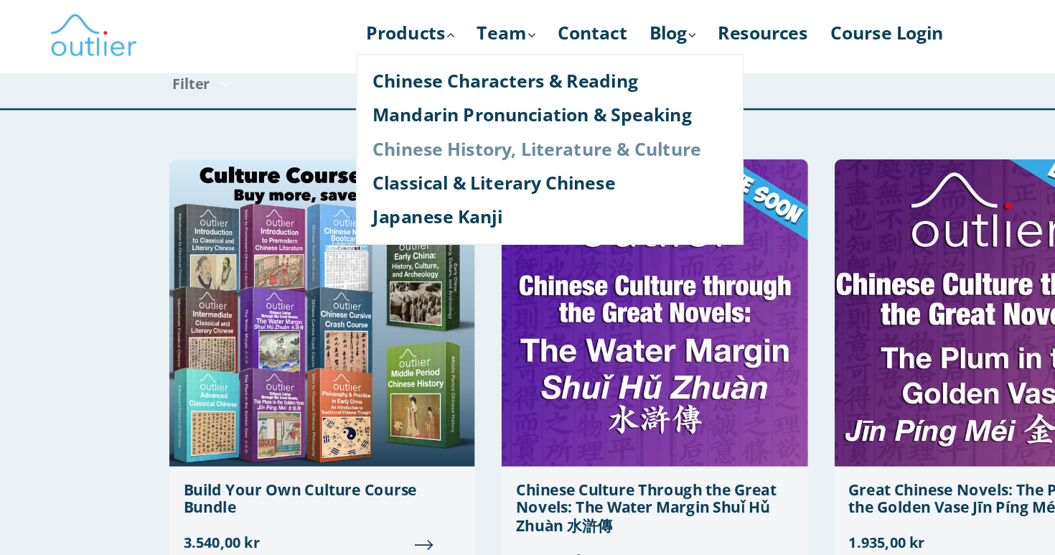
click at [387, 118] on link "Chinese History, Literature & Culture" at bounding box center [443, 124] width 286 height 27
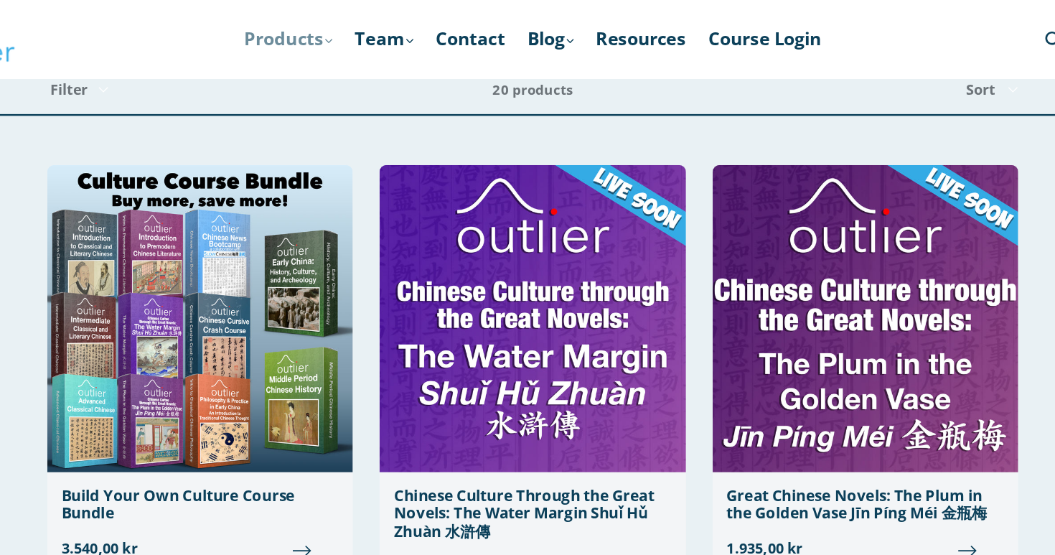
click at [360, 33] on icon at bounding box center [363, 33] width 6 height 4
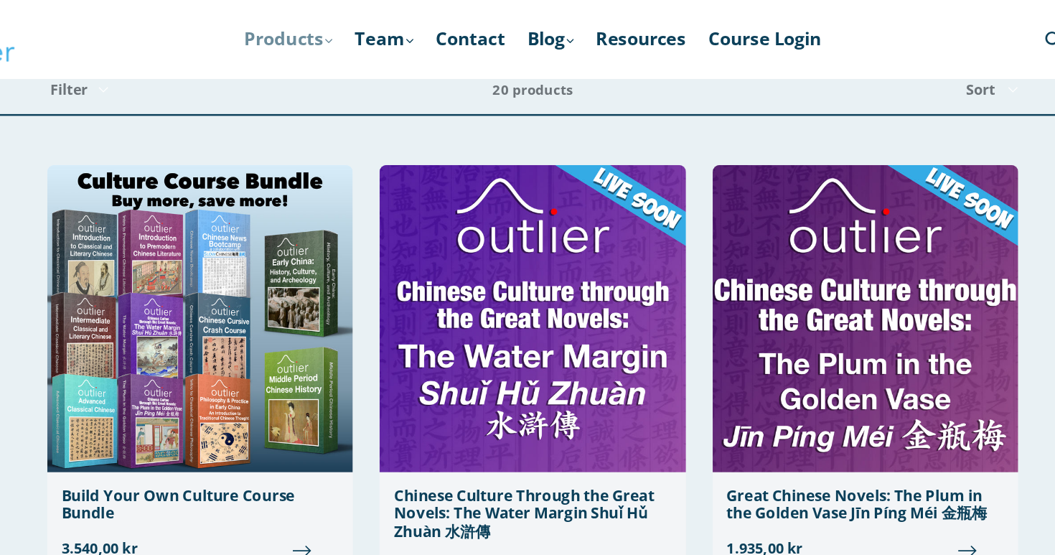
click at [288, 33] on link "Products .cls-1{fill:#231f20} expand" at bounding box center [330, 32] width 85 height 26
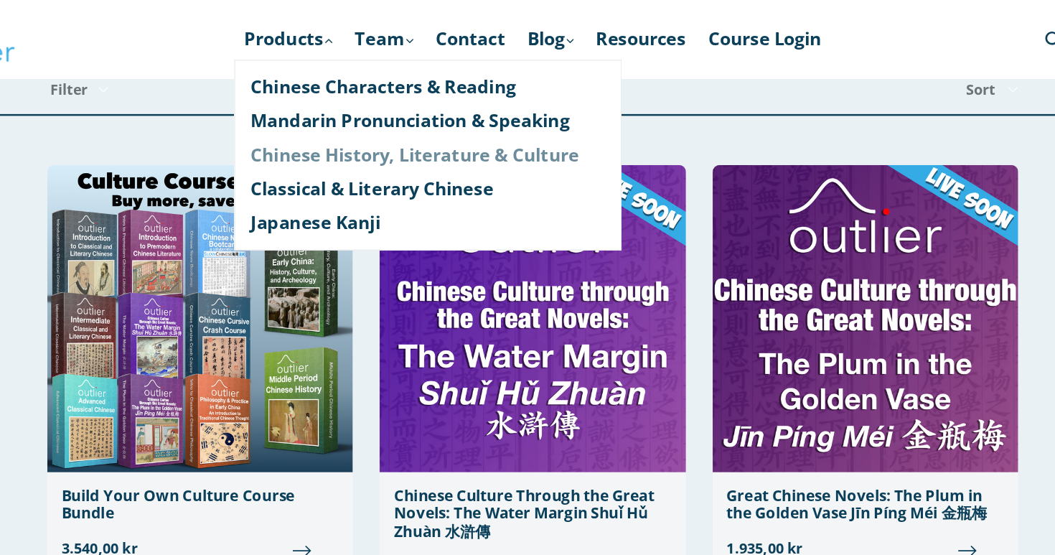
click at [300, 125] on link "Chinese History, Literature & Culture" at bounding box center [443, 124] width 286 height 27
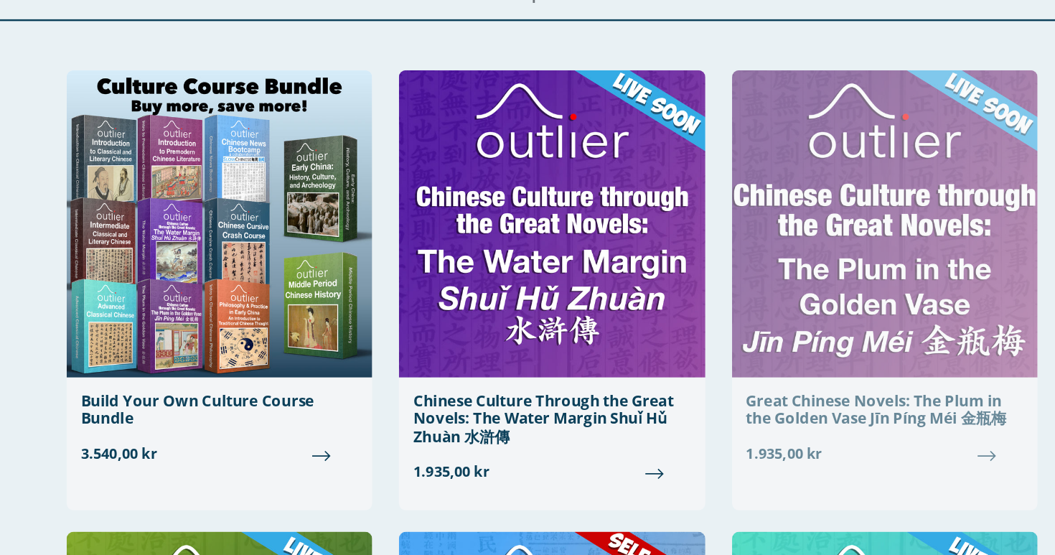
click at [684, 392] on div "Great Chinese Novels: The Plum in the Golden Vase Jīn Píng Méi 金瓶梅" at bounding box center [795, 406] width 223 height 29
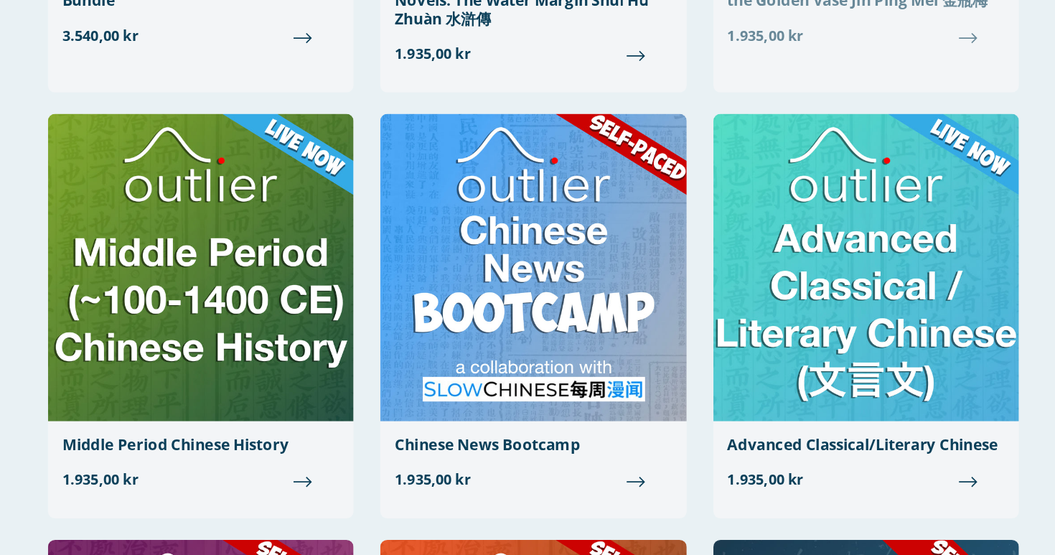
scroll to position [347, 0]
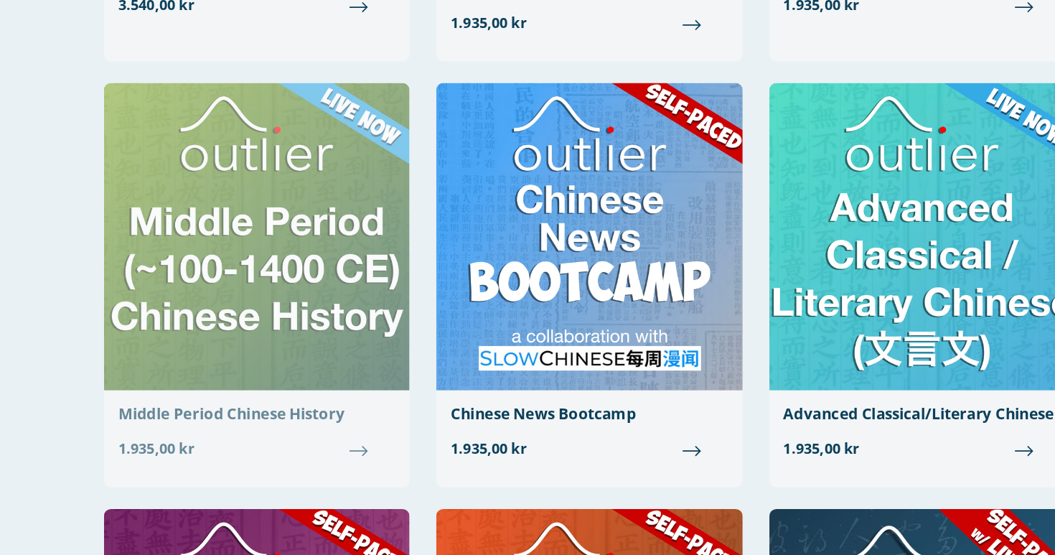
click at [256, 417] on div "Middle Period Chinese History" at bounding box center [259, 424] width 223 height 14
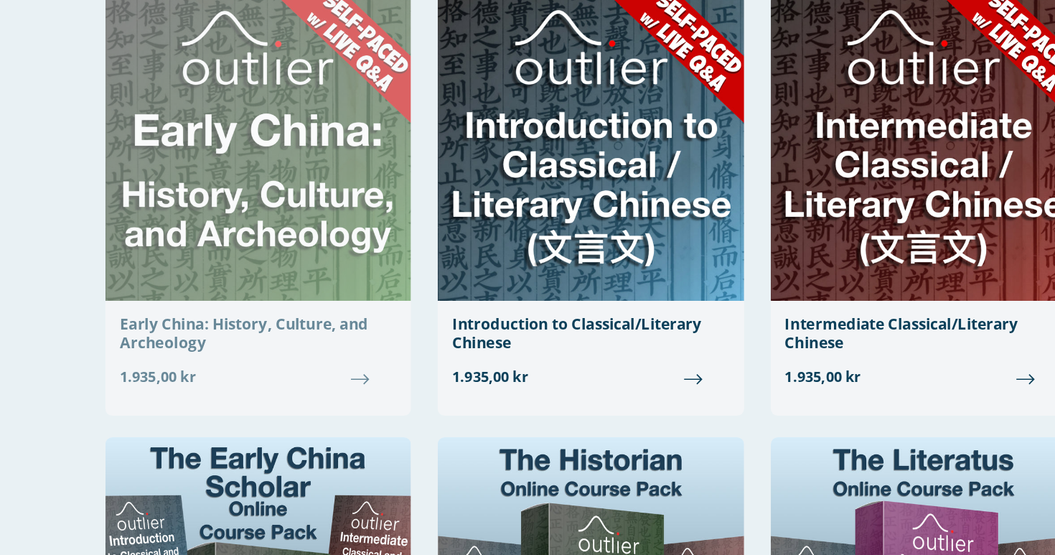
scroll to position [1102, 0]
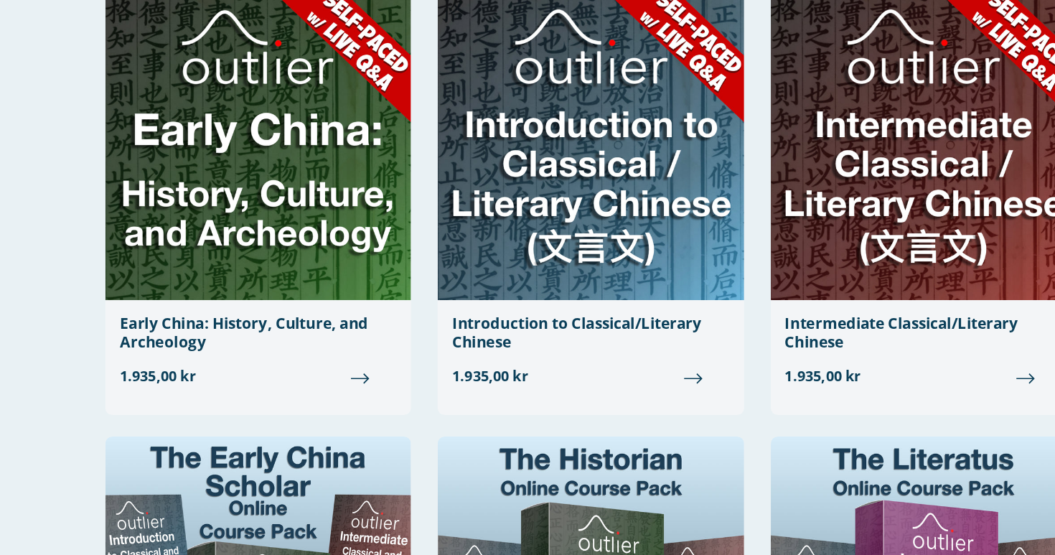
click at [306, 339] on div "Build Your Own Culture Course Bundle 3.540,00 kr Chinese Culture Through the Gr…" at bounding box center [517, 288] width 804 height 2515
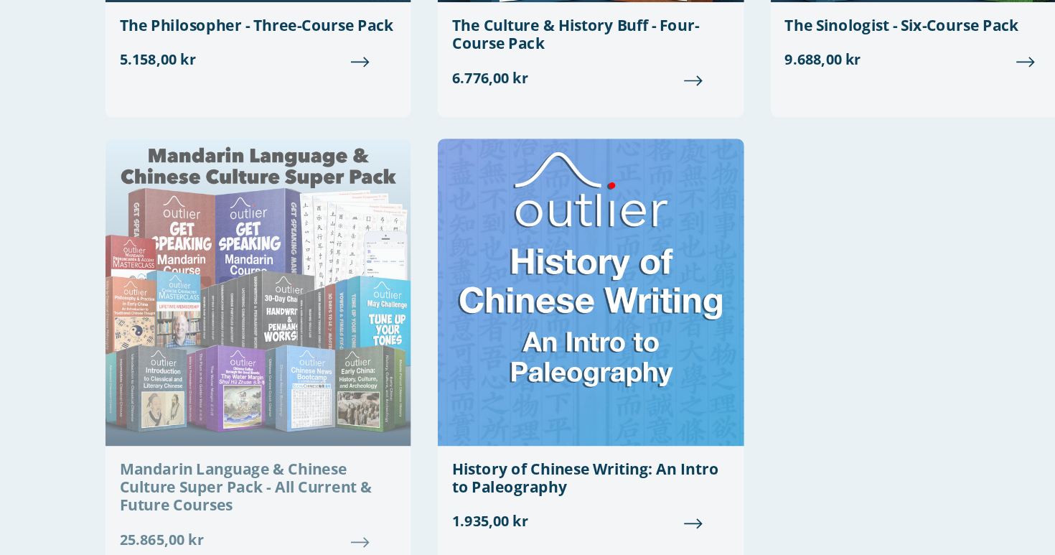
scroll to position [2059, 0]
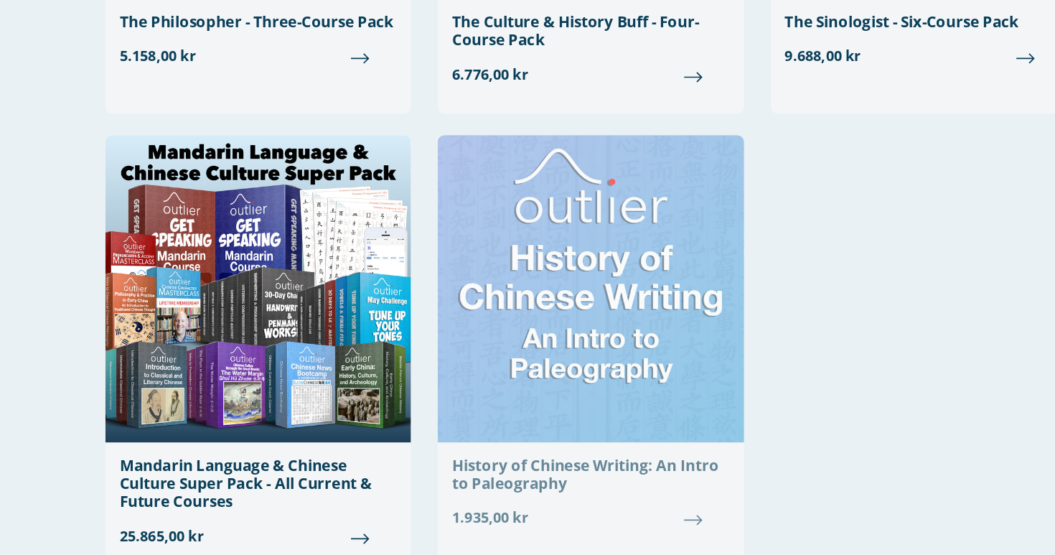
click at [415, 476] on div "History of Chinese Writing: An Intro to Paleography" at bounding box center [526, 490] width 223 height 29
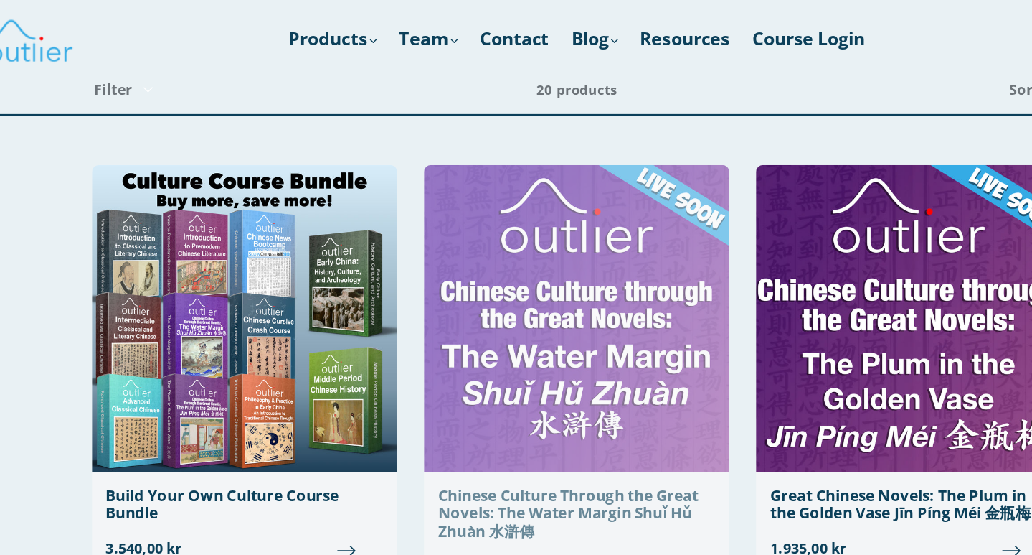
scroll to position [0, 0]
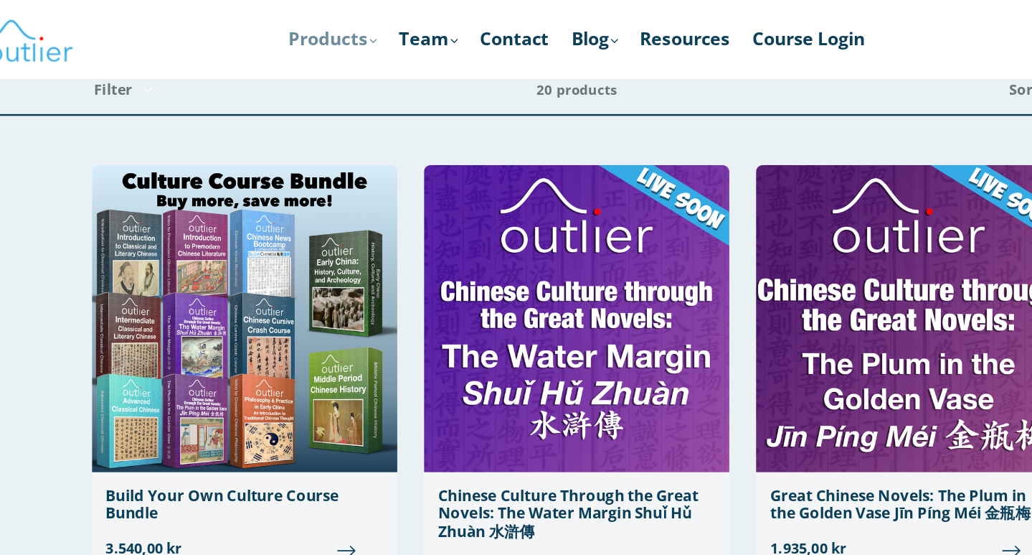
click at [290, 29] on link "Products .cls-1{fill:#231f20} expand" at bounding box center [319, 32] width 85 height 26
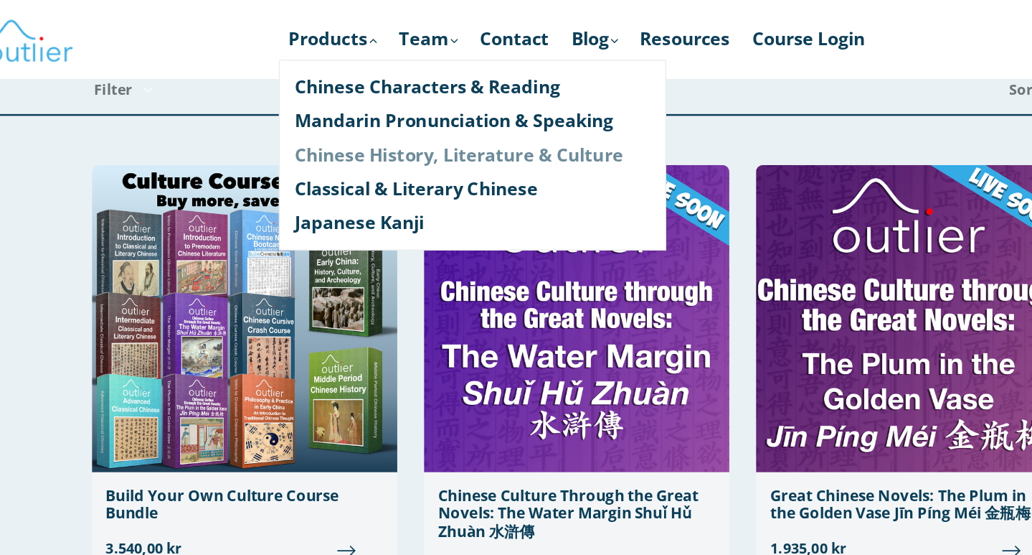
click at [332, 121] on link "Chinese History, Literature & Culture" at bounding box center [432, 124] width 286 height 27
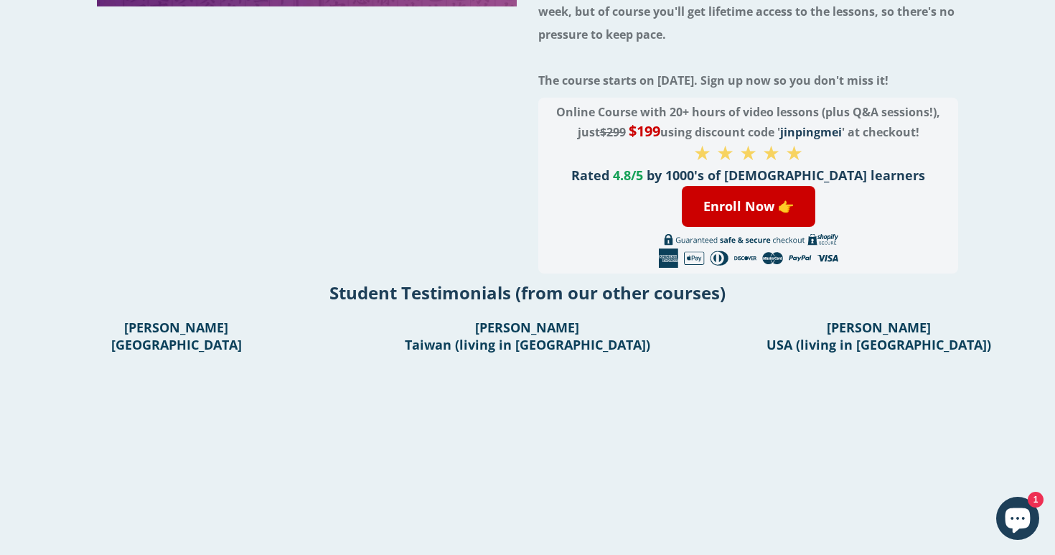
scroll to position [408, 0]
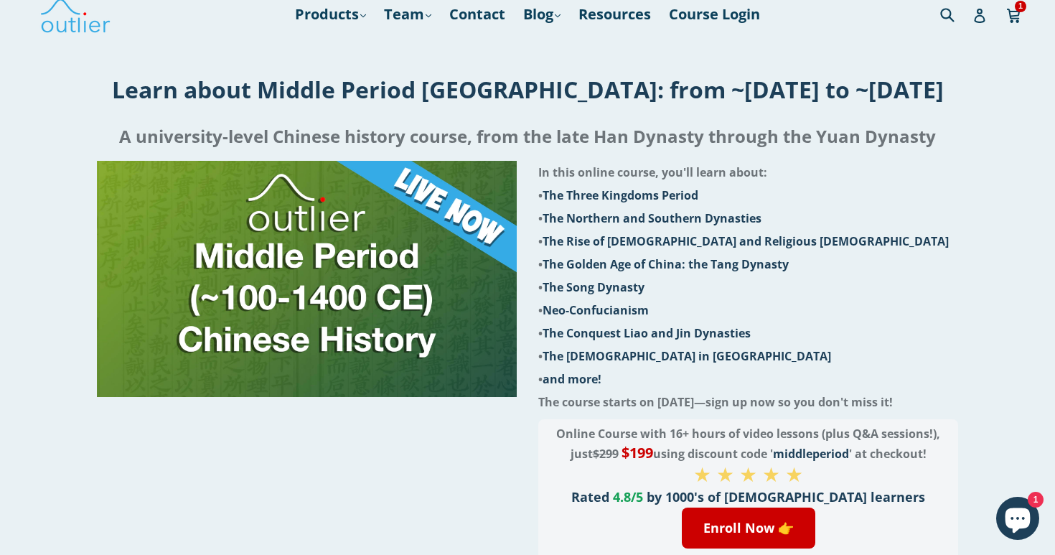
scroll to position [19, 0]
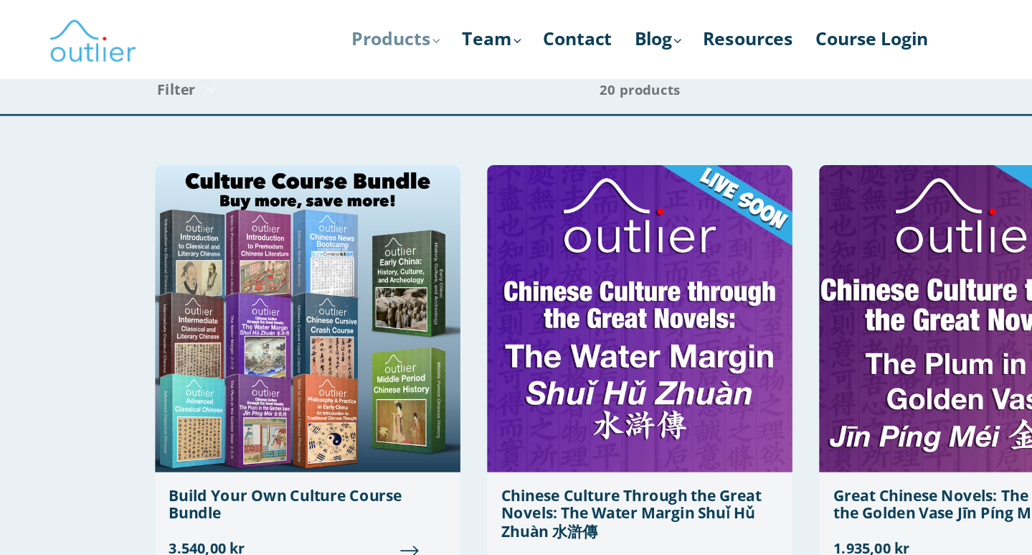
click at [351, 32] on link "Products .cls-1{fill:#231f20} expand" at bounding box center [319, 32] width 85 height 26
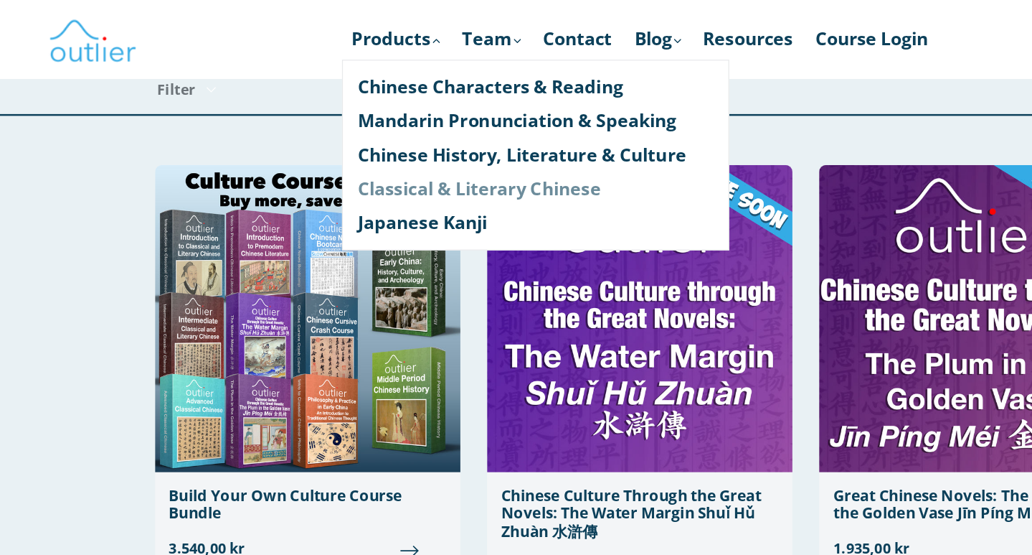
click at [342, 151] on link "Classical & Literary Chinese" at bounding box center [432, 151] width 286 height 27
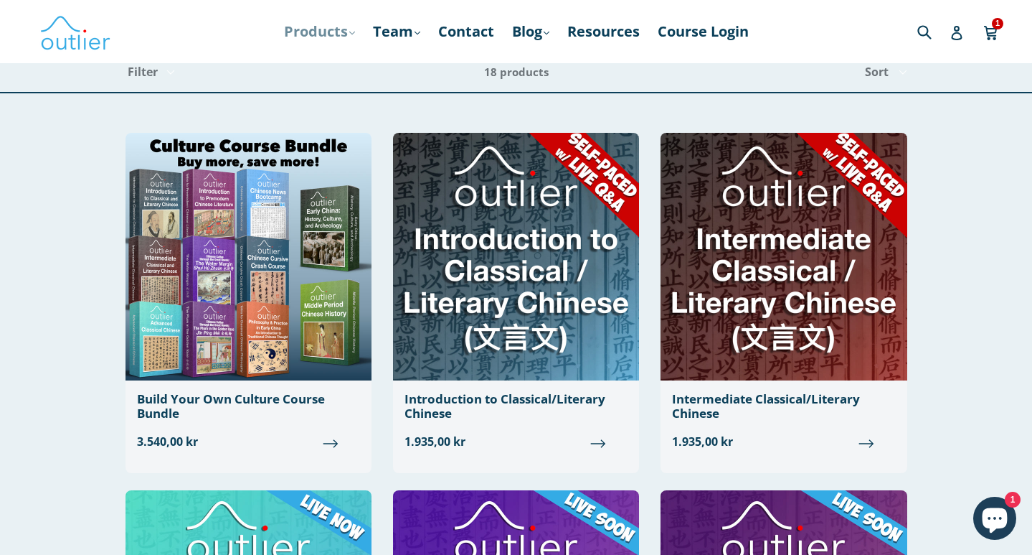
click at [351, 30] on icon ".cls-1{fill:#231f20}" at bounding box center [352, 33] width 6 height 6
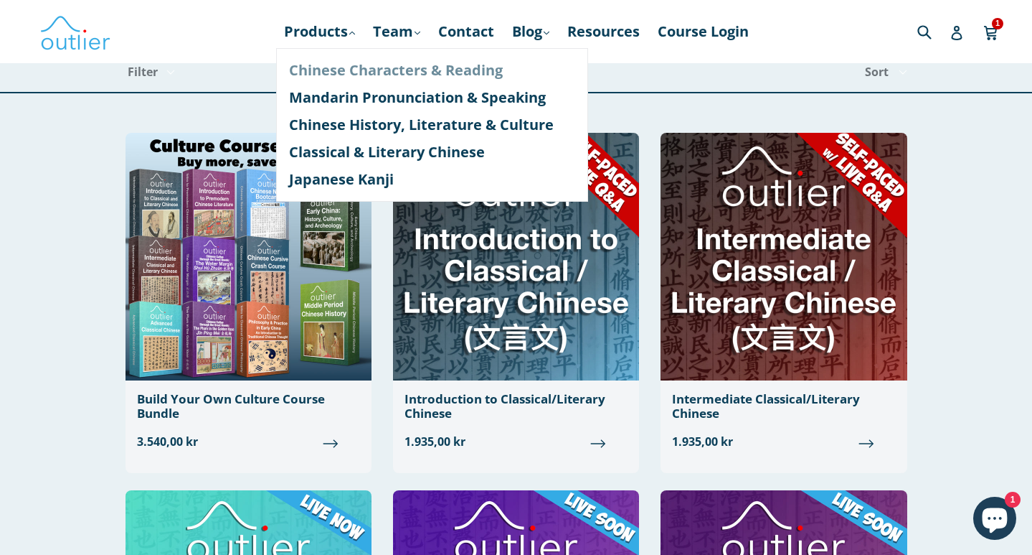
click at [357, 71] on link "Chinese Characters & Reading" at bounding box center [432, 70] width 286 height 27
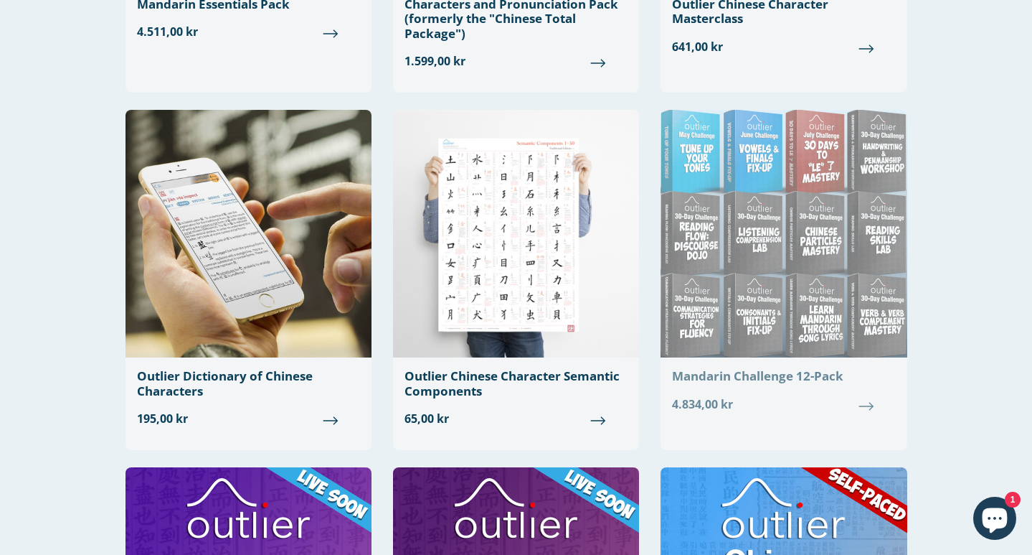
scroll to position [396, 0]
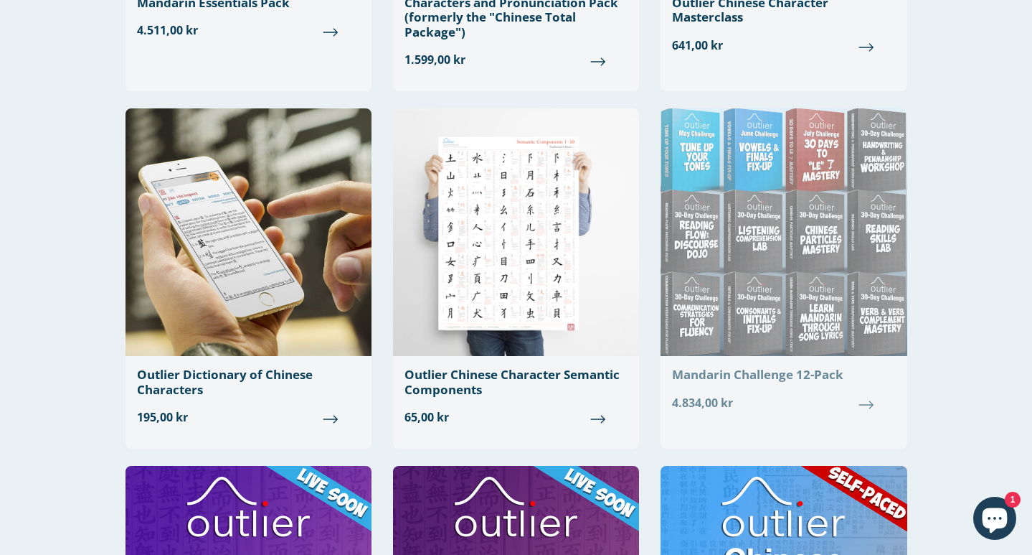
click at [794, 292] on img at bounding box center [784, 232] width 246 height 248
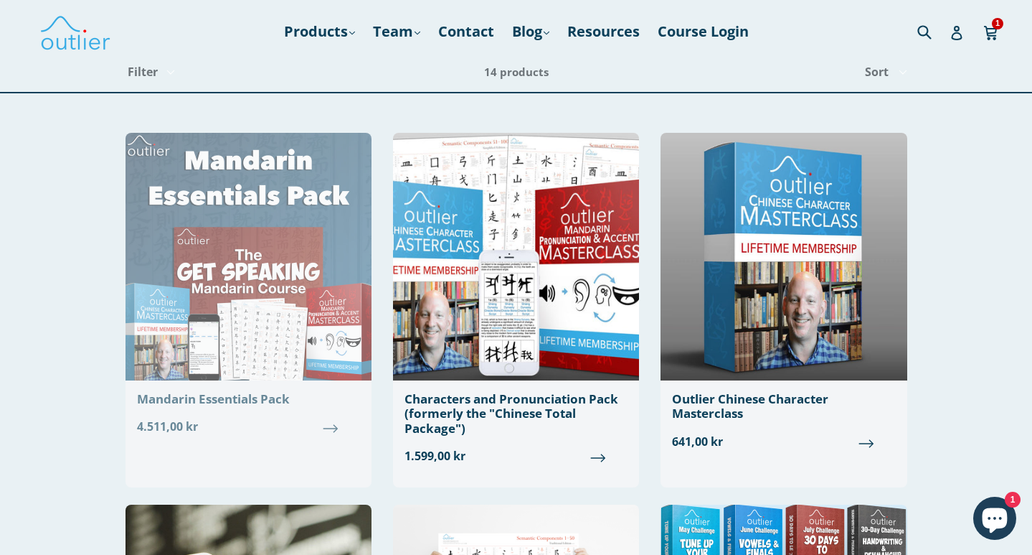
scroll to position [0, 0]
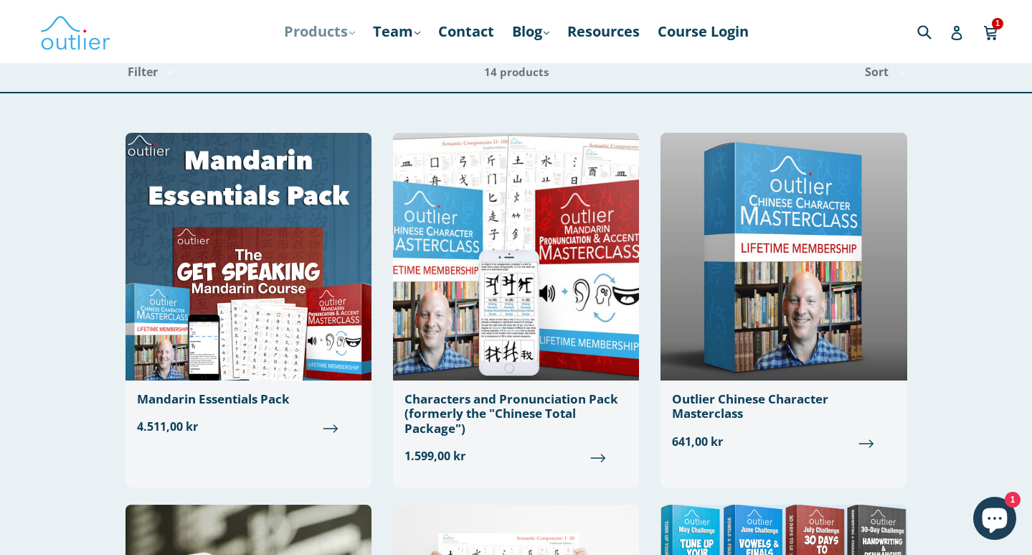
click at [345, 28] on link "Products .cls-1{fill:#231f20} expand" at bounding box center [319, 32] width 85 height 26
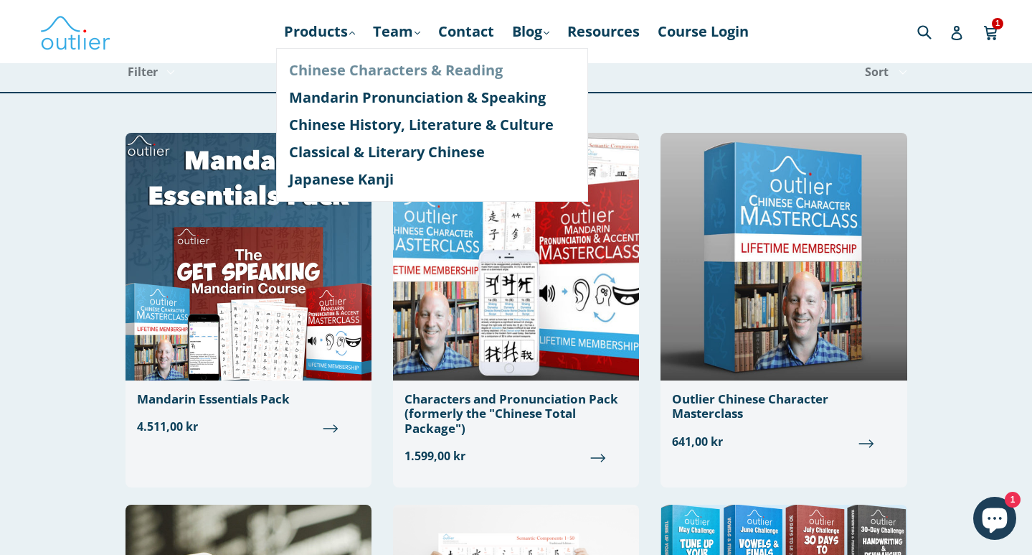
click at [432, 73] on link "Chinese Characters & Reading" at bounding box center [432, 70] width 286 height 27
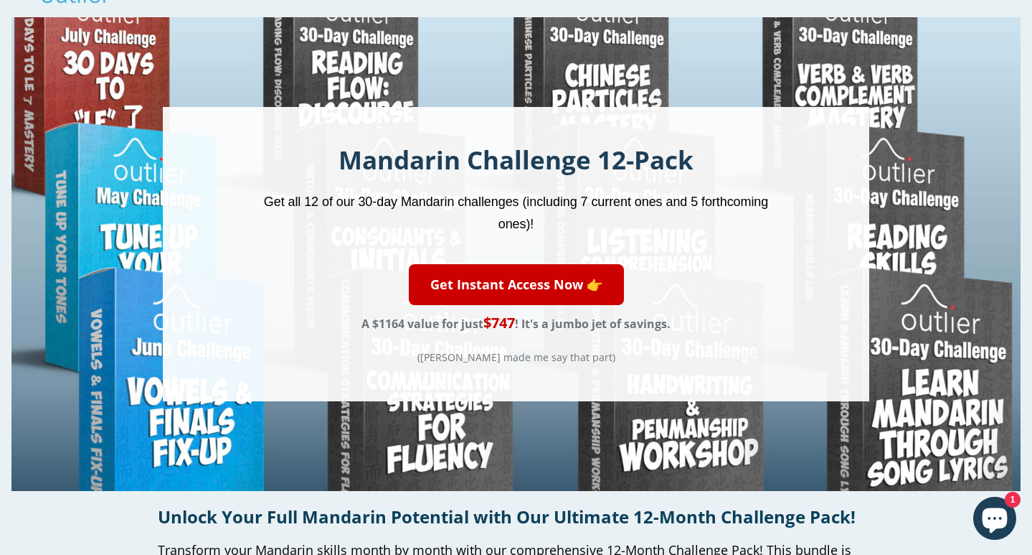
scroll to position [48, 0]
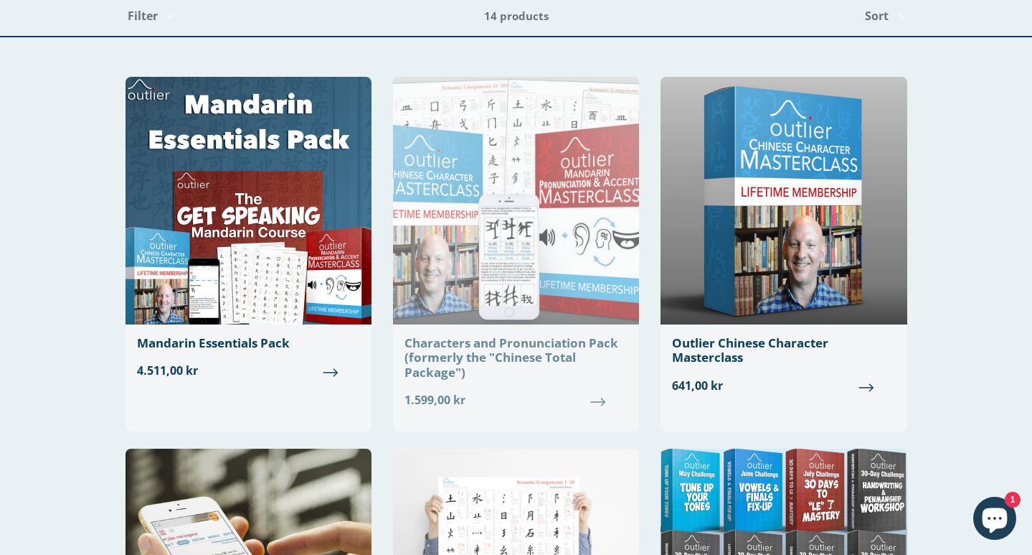
scroll to position [55, 0]
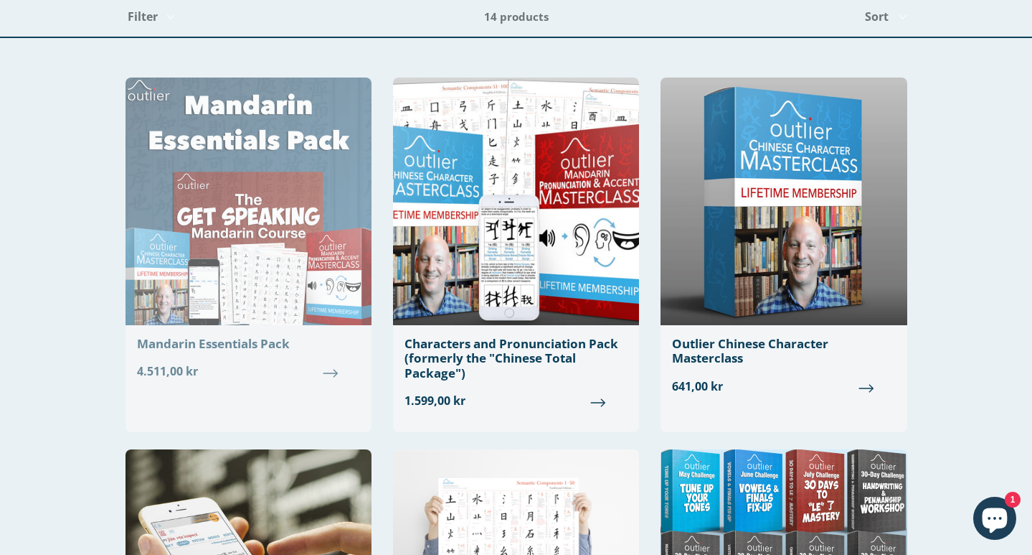
click at [204, 368] on span "4.511,00 kr" at bounding box center [248, 370] width 223 height 17
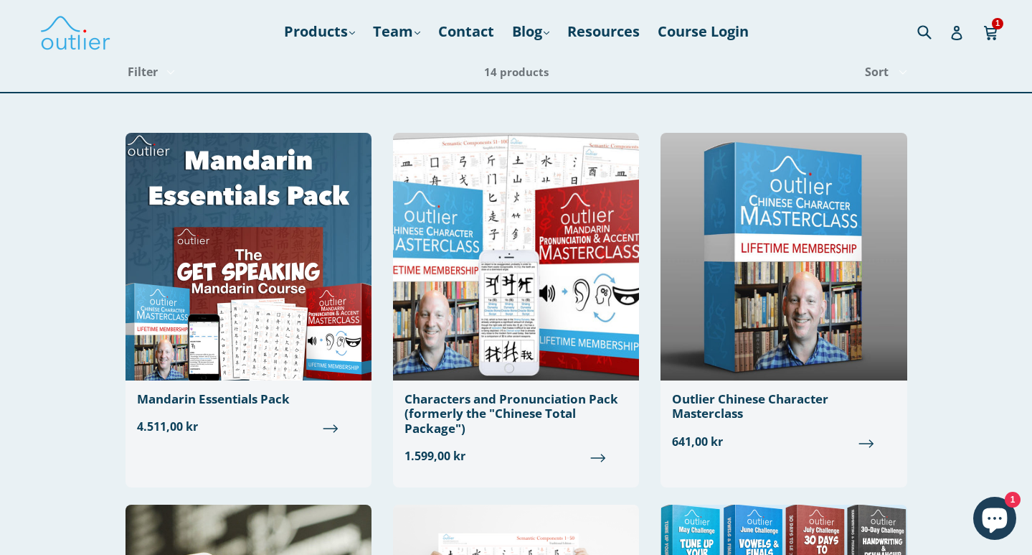
scroll to position [0, 0]
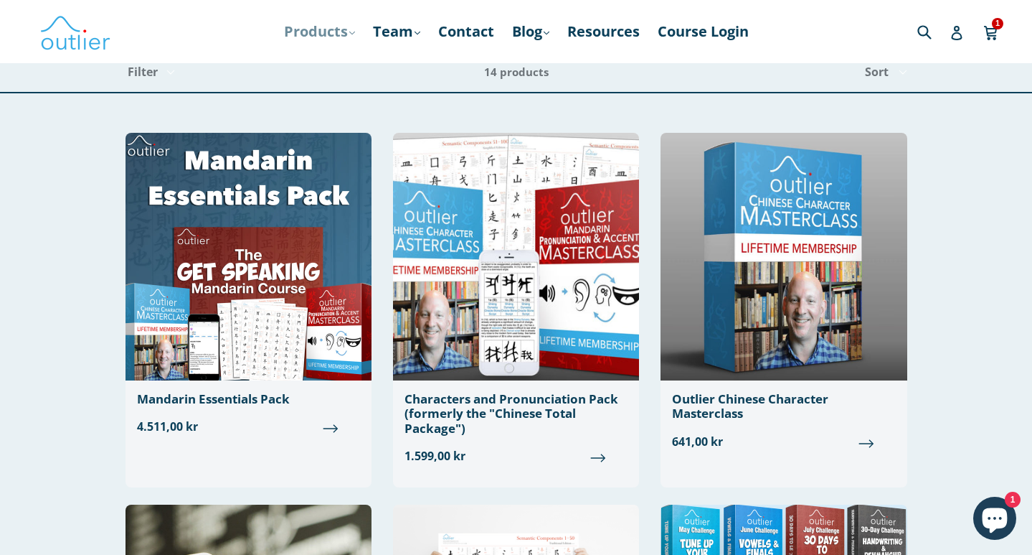
click at [326, 29] on link "Products .cls-1{fill:#231f20} expand" at bounding box center [319, 32] width 85 height 26
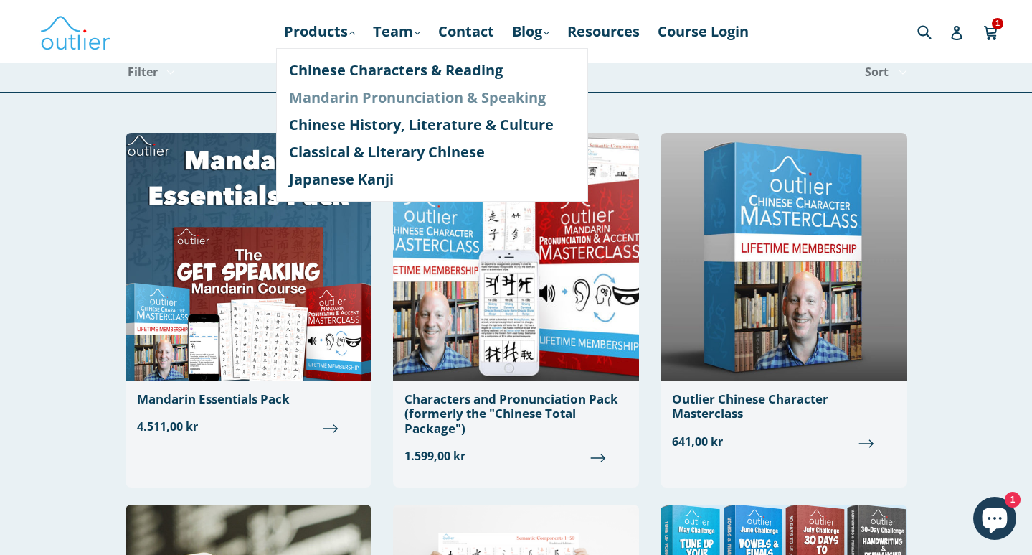
click at [380, 98] on link "Mandarin Pronunciation & Speaking" at bounding box center [432, 97] width 286 height 27
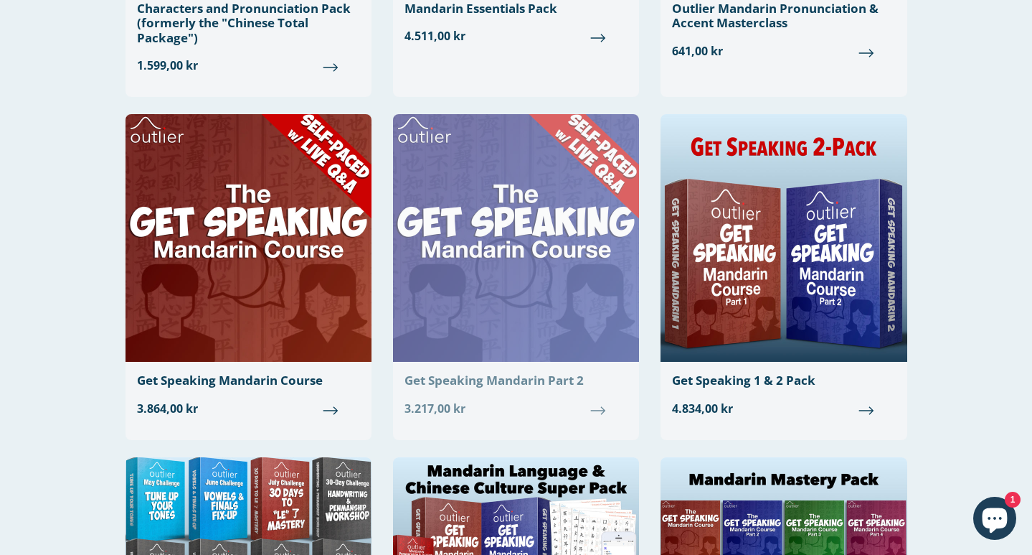
scroll to position [391, 0]
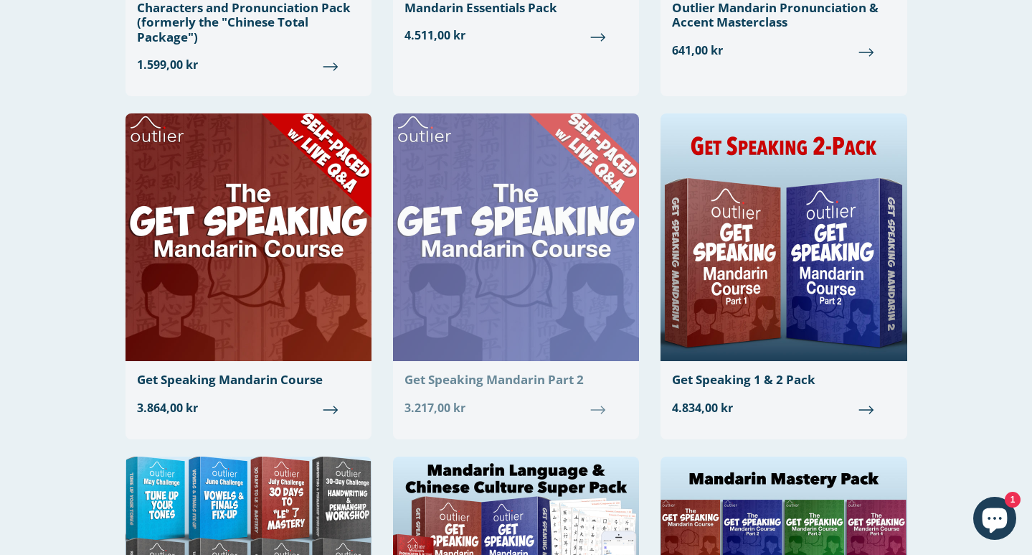
click at [481, 382] on div "Get Speaking Mandarin Part 2" at bounding box center [516, 379] width 223 height 14
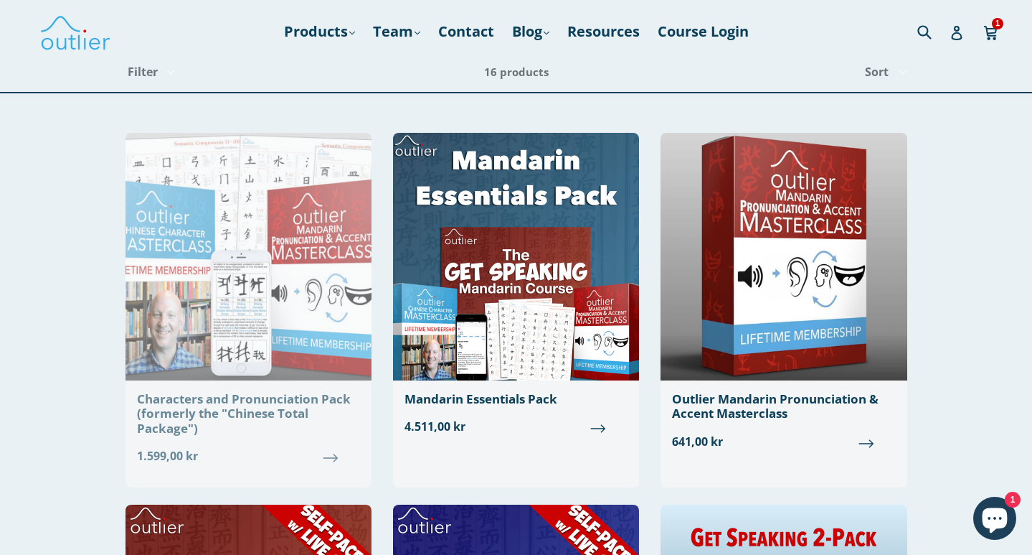
scroll to position [0, 0]
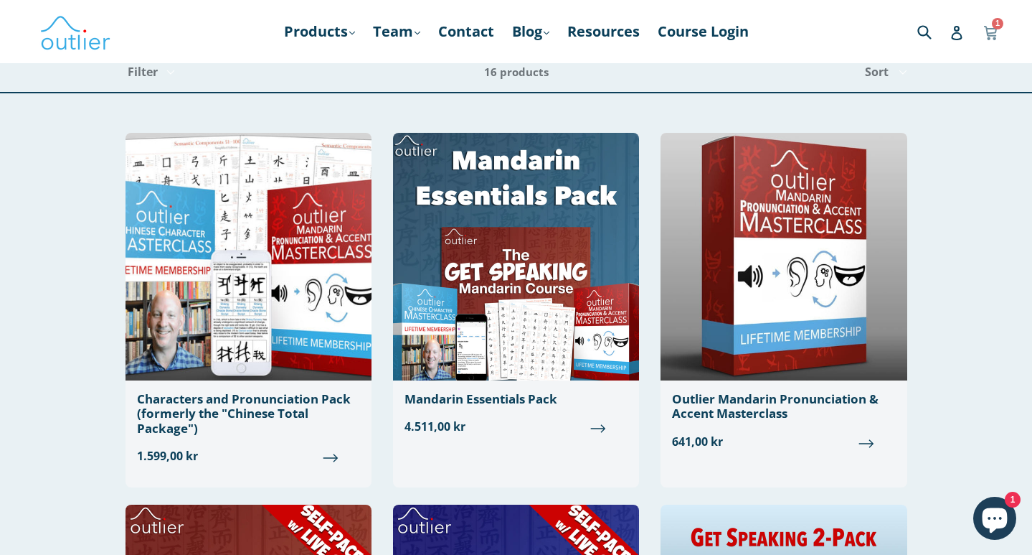
click at [994, 29] on icon at bounding box center [991, 32] width 14 height 22
click at [310, 37] on link "Products .cls-1{fill:#231f20} expand" at bounding box center [319, 32] width 85 height 26
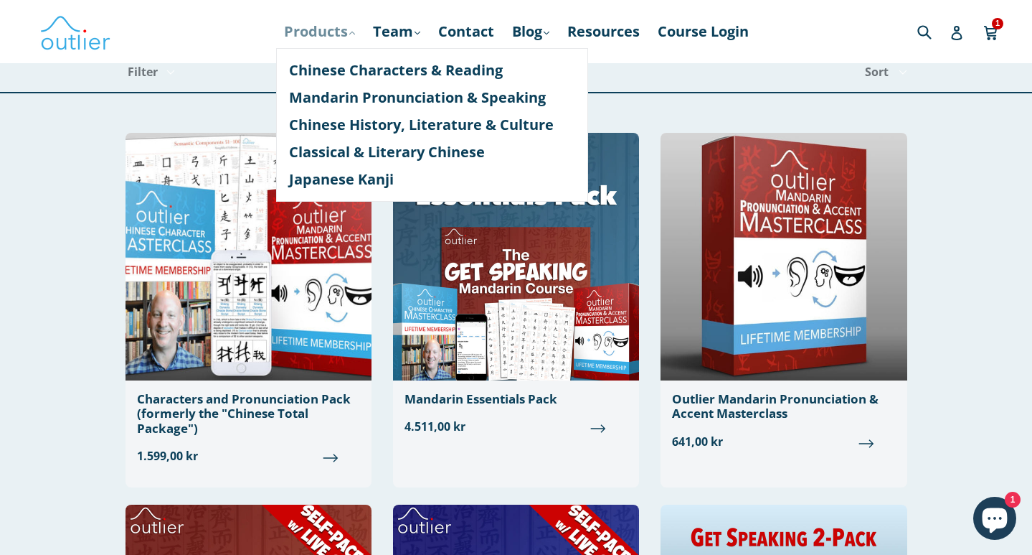
click at [311, 35] on link "Products .cls-1{fill:#231f20} expand" at bounding box center [319, 32] width 85 height 26
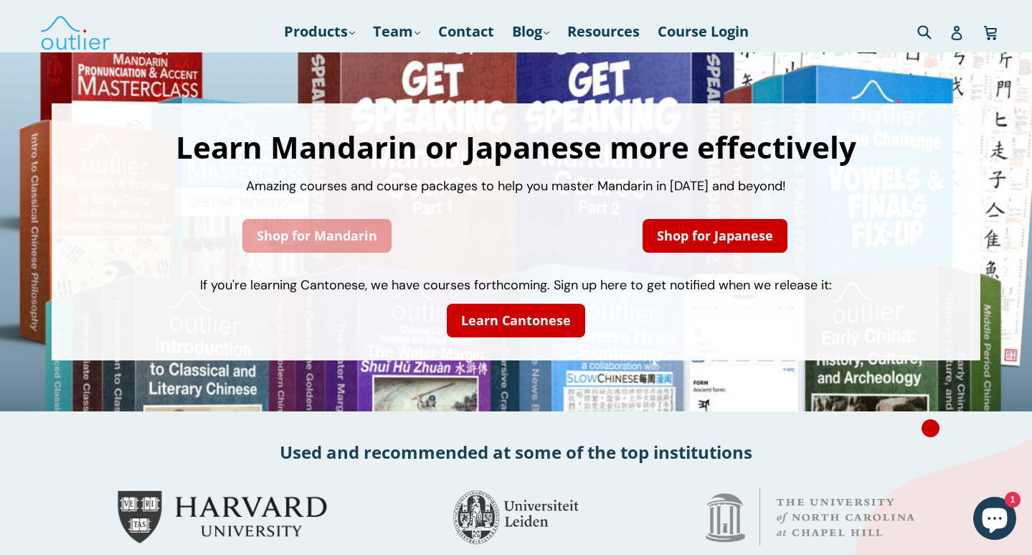
click at [311, 240] on link "Shop for Mandarin" at bounding box center [317, 236] width 149 height 34
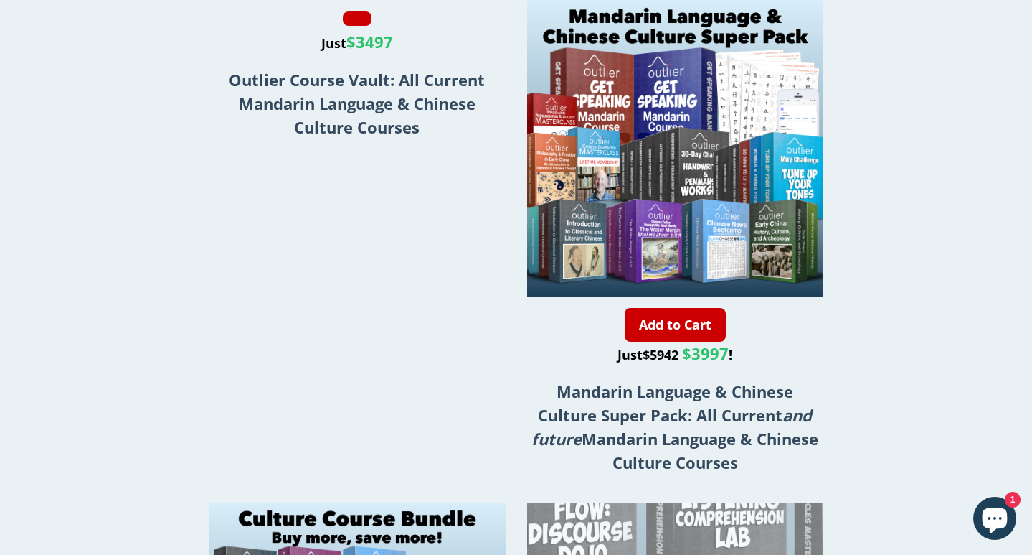
scroll to position [2249, 0]
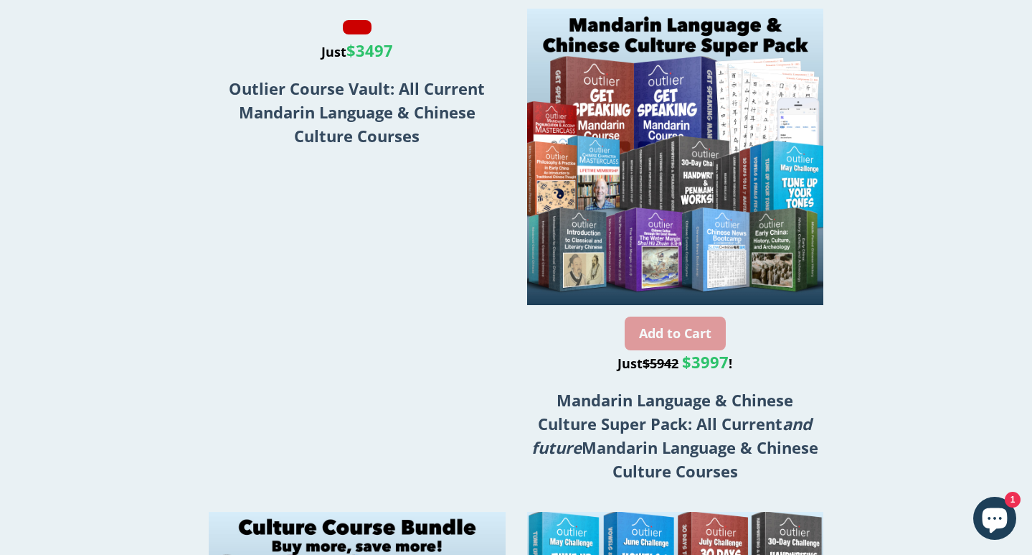
click at [667, 336] on link "Add to Cart" at bounding box center [675, 333] width 101 height 34
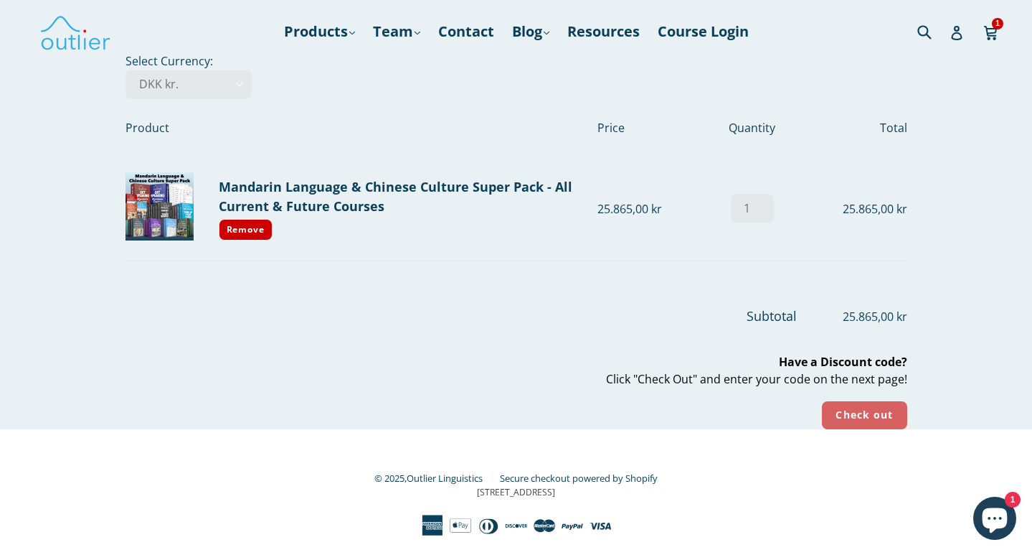
click at [875, 405] on input "Check out" at bounding box center [864, 415] width 85 height 28
